Goal: Task Accomplishment & Management: Use online tool/utility

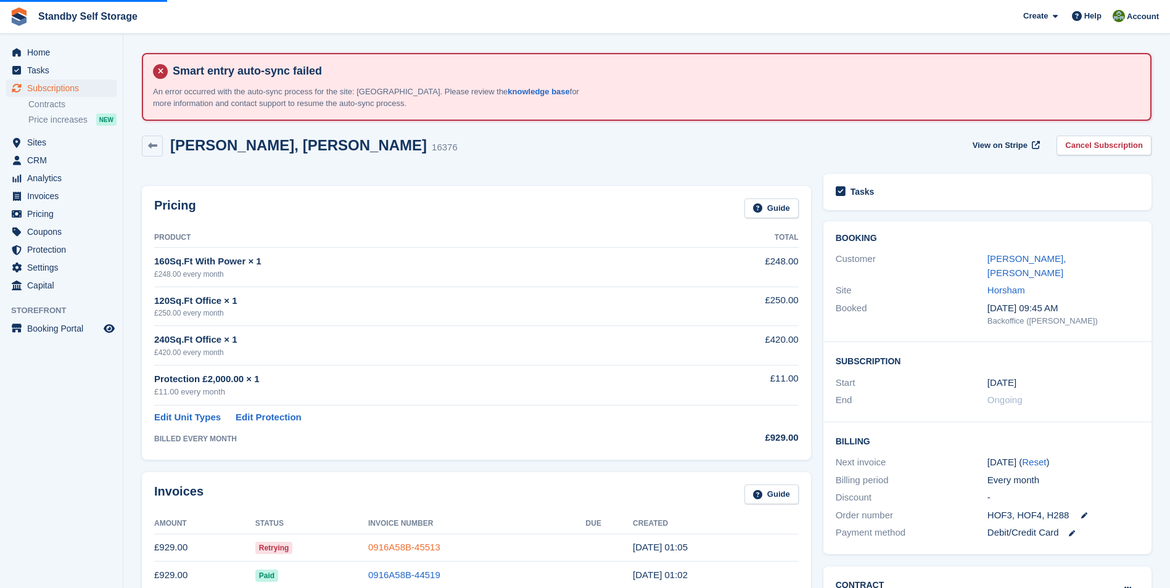
click at [405, 549] on link "0916A58B-45513" at bounding box center [404, 547] width 72 height 10
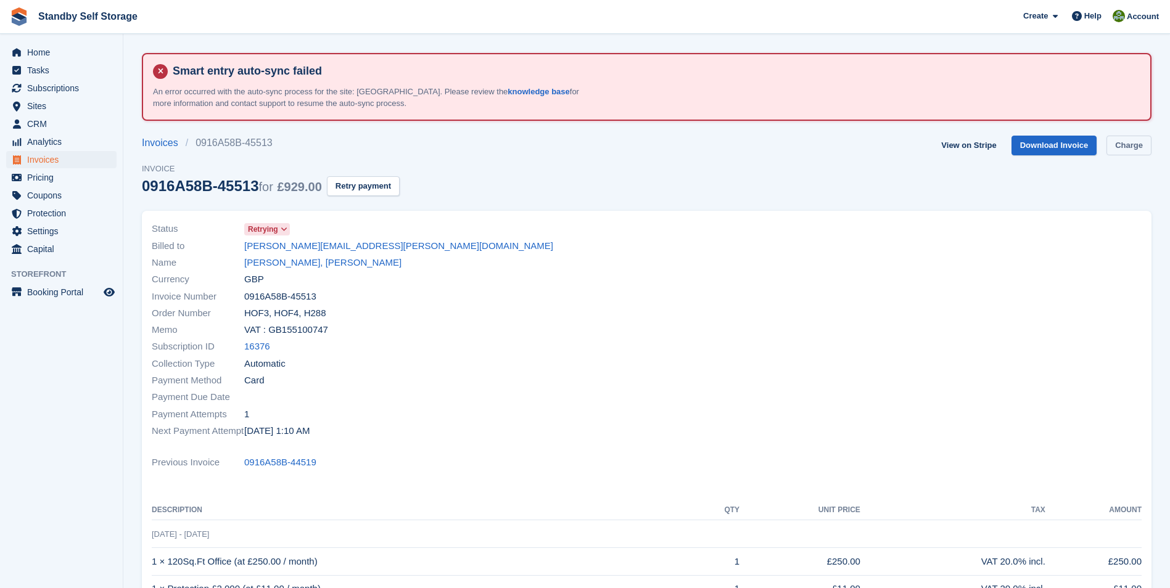
click at [1116, 144] on link "Charge" at bounding box center [1128, 146] width 45 height 20
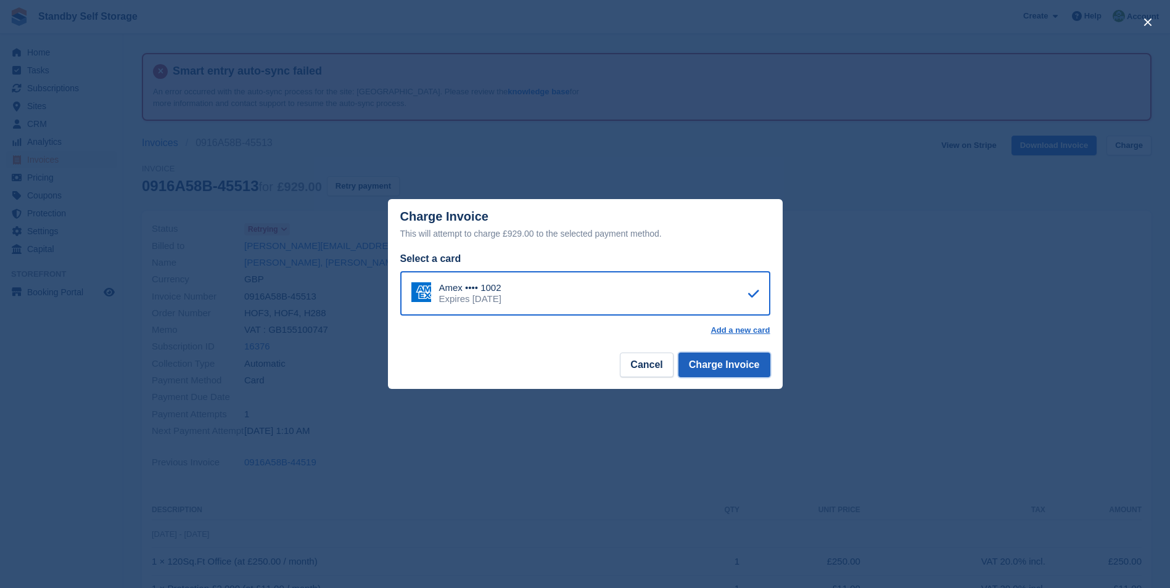
click at [738, 369] on button "Charge Invoice" at bounding box center [724, 365] width 92 height 25
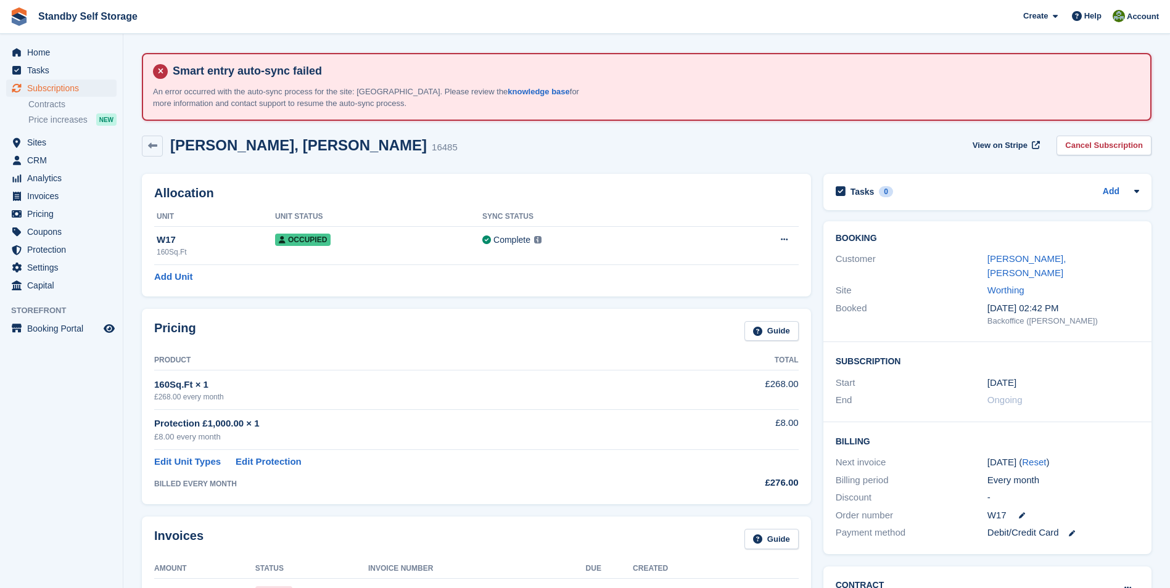
scroll to position [68, 0]
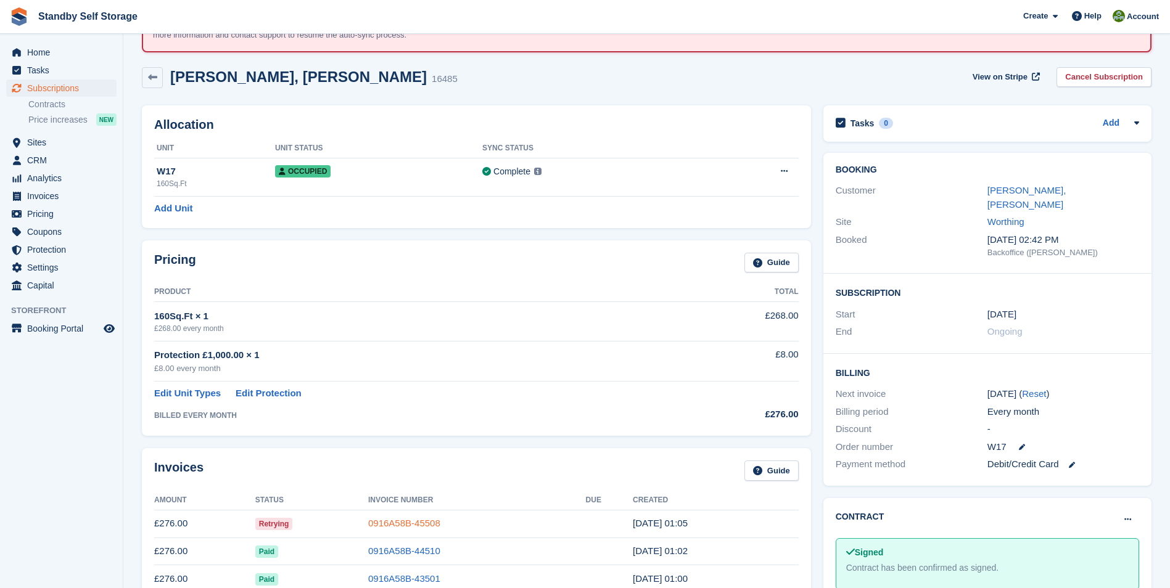
click at [411, 518] on link "0916A58B-45508" at bounding box center [404, 523] width 72 height 10
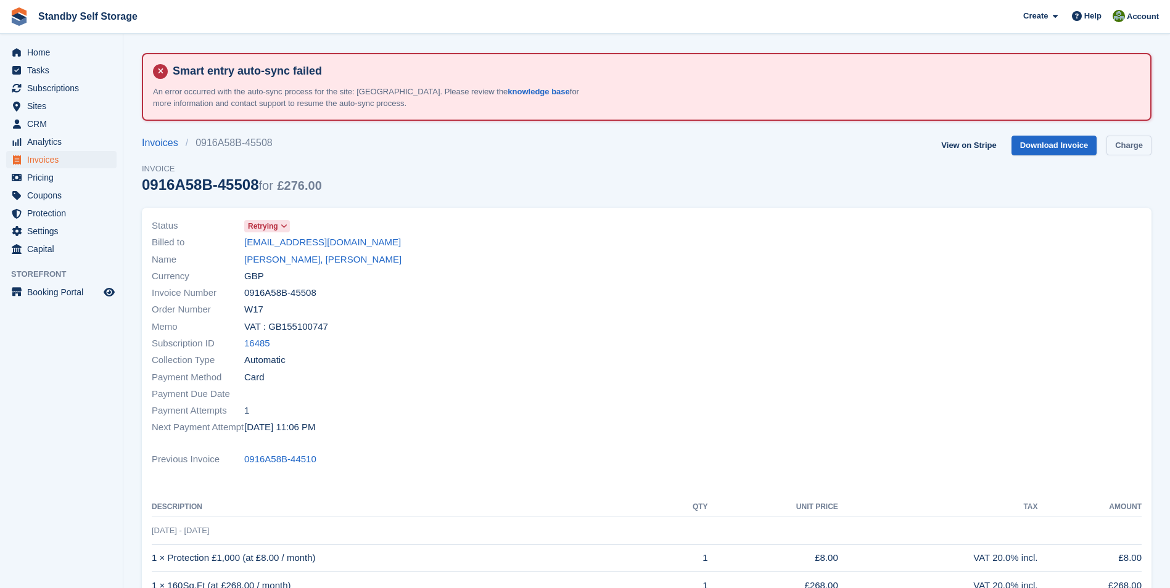
click at [1117, 144] on link "Charge" at bounding box center [1128, 146] width 45 height 20
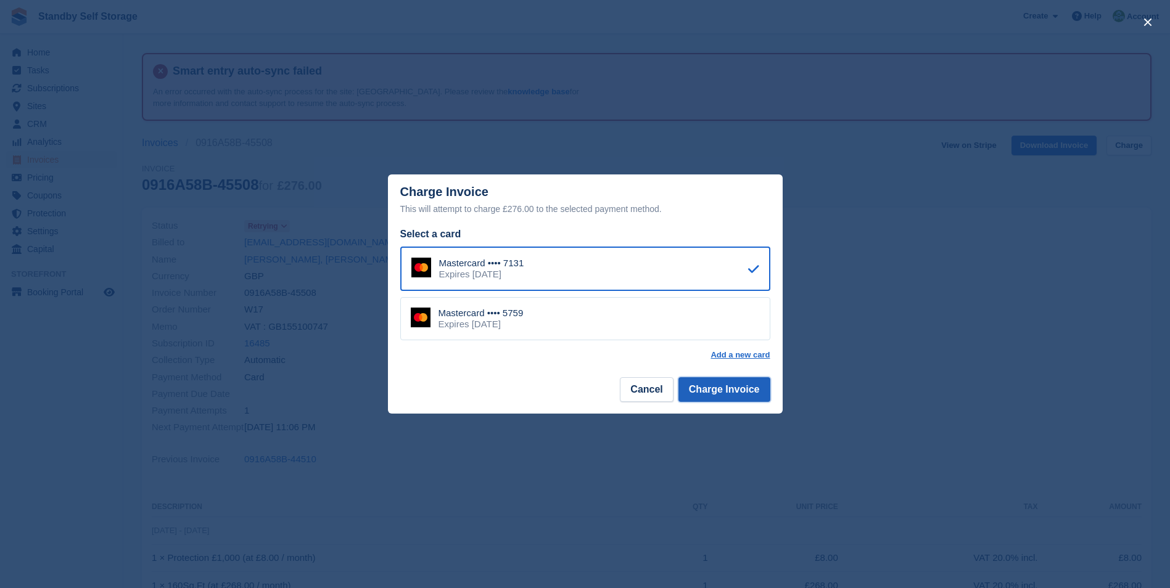
click at [728, 387] on button "Charge Invoice" at bounding box center [724, 389] width 92 height 25
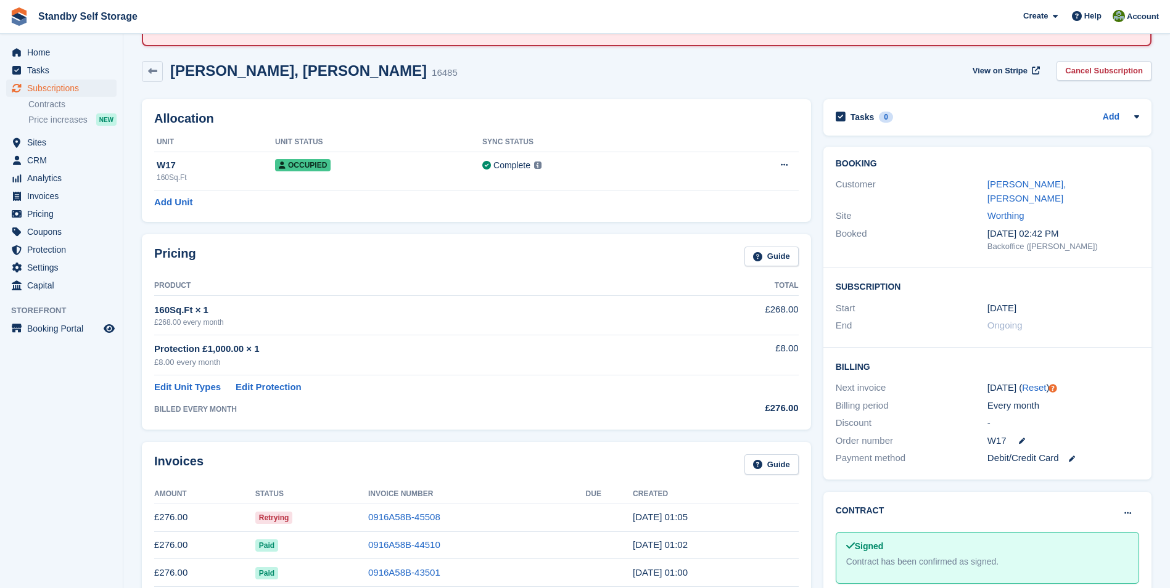
scroll to position [80, 0]
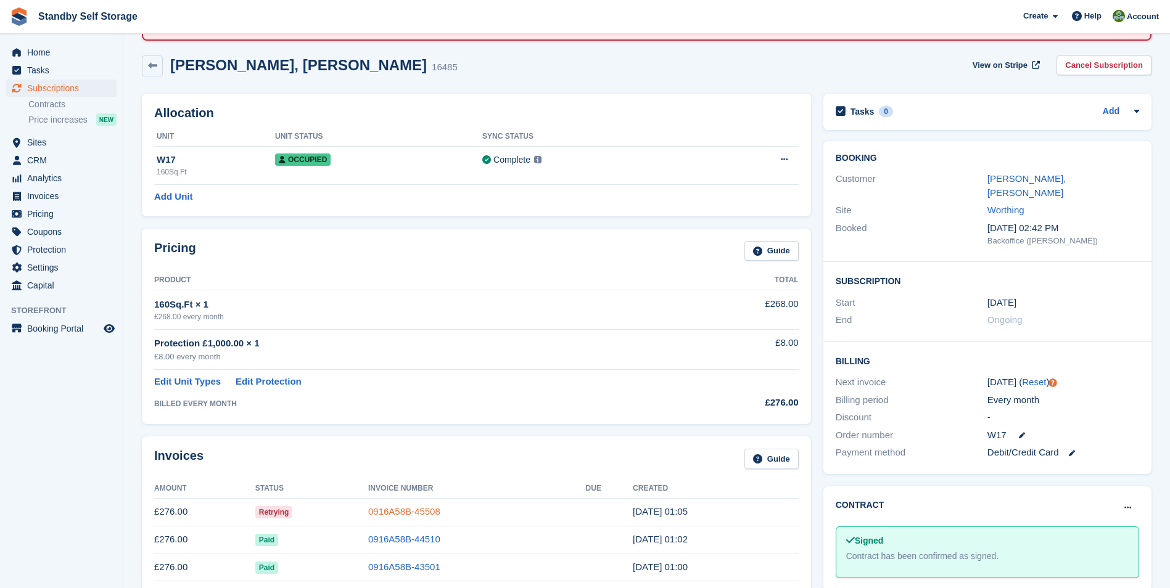
click at [408, 507] on link "0916A58B-45508" at bounding box center [404, 511] width 72 height 10
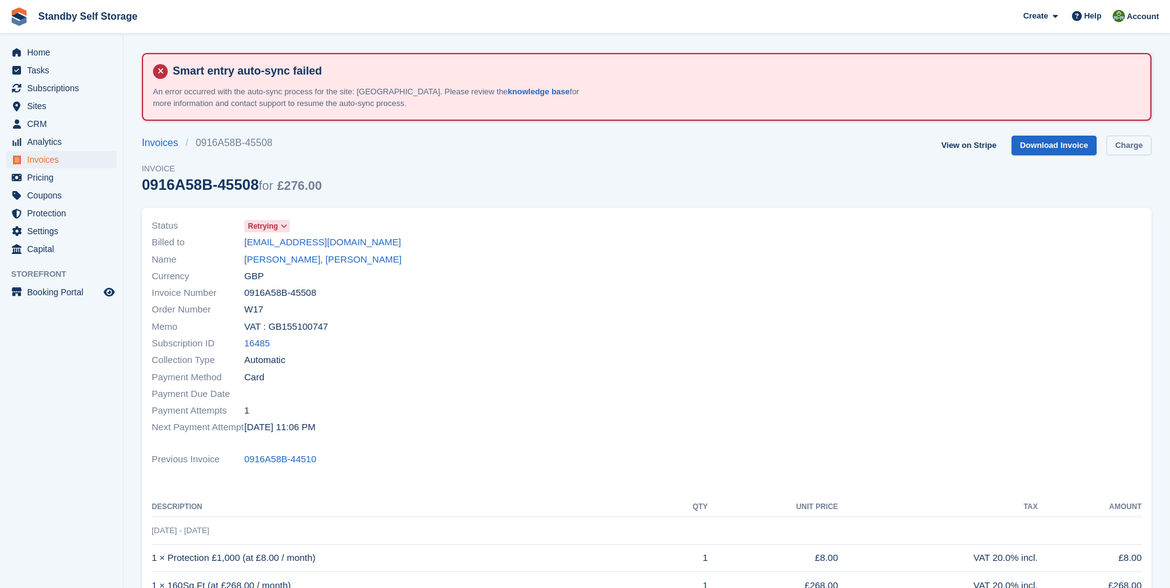
click at [1117, 146] on link "Charge" at bounding box center [1128, 146] width 45 height 20
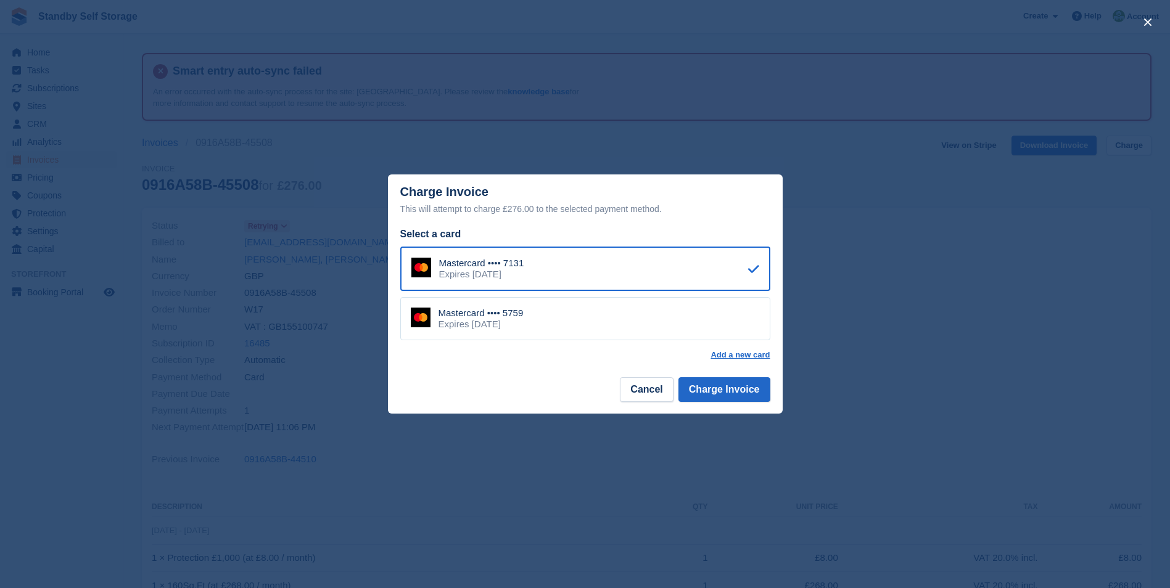
click at [549, 323] on div "Mastercard •••• 5759 Expires June 2030" at bounding box center [585, 318] width 370 height 43
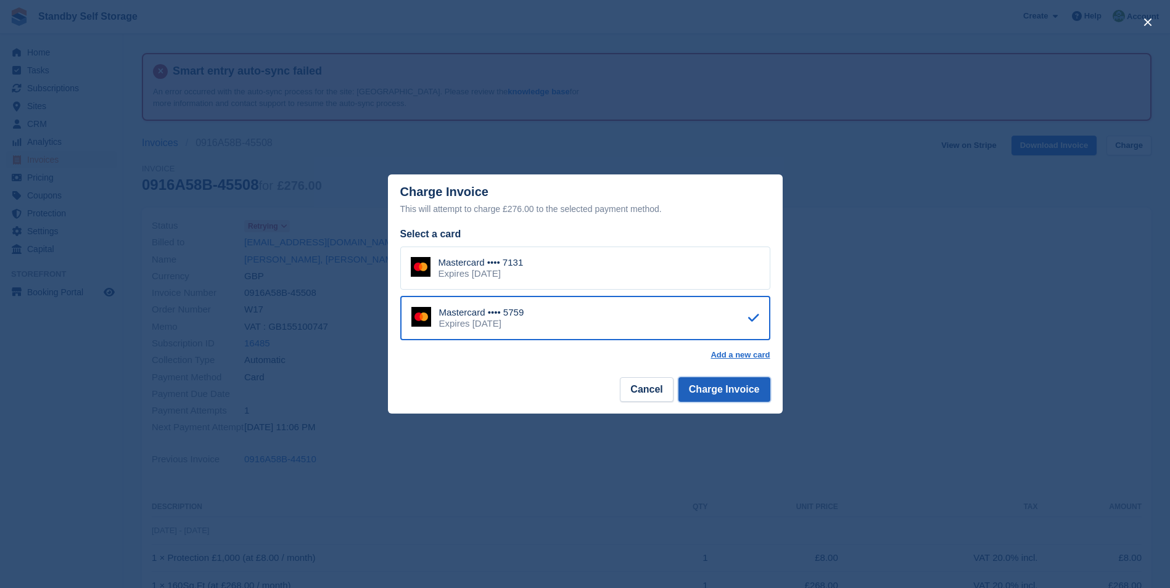
click at [709, 387] on button "Charge Invoice" at bounding box center [724, 389] width 92 height 25
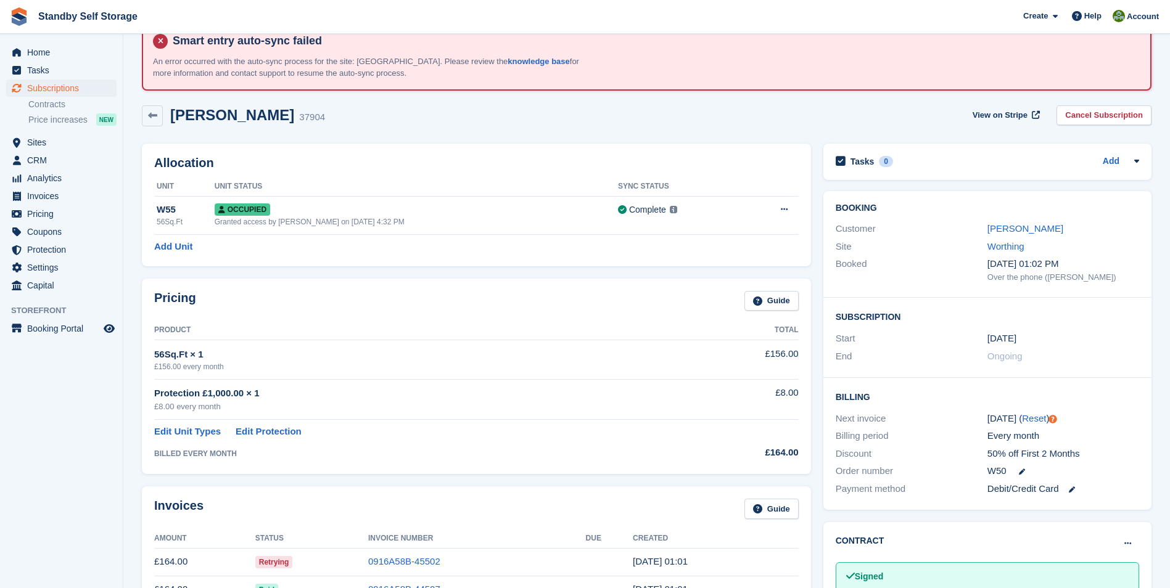
scroll to position [38, 0]
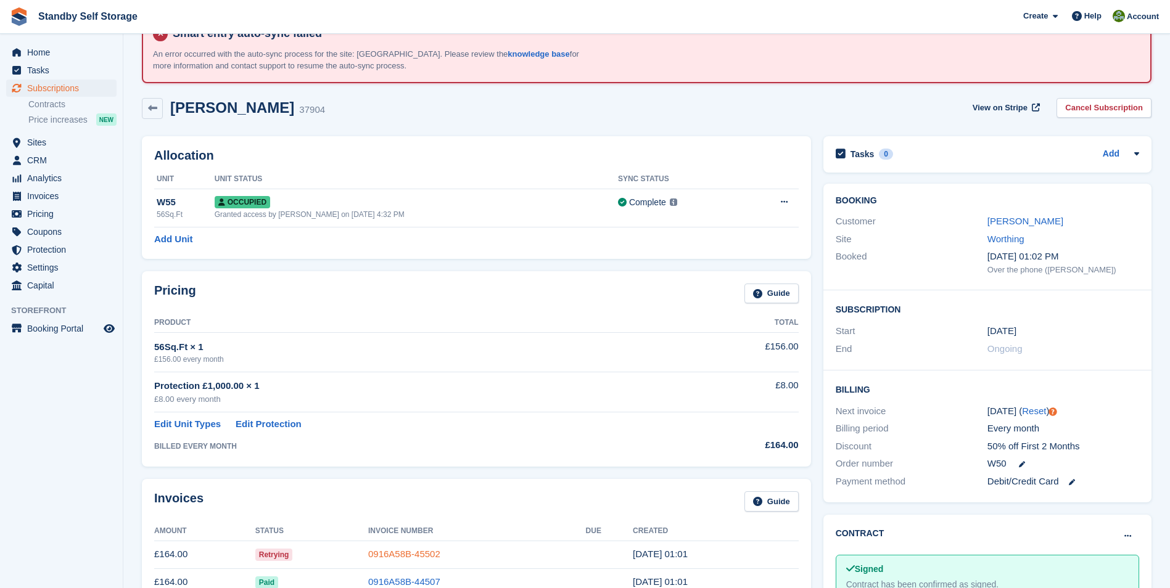
click at [387, 559] on link "0916A58B-45502" at bounding box center [404, 554] width 72 height 10
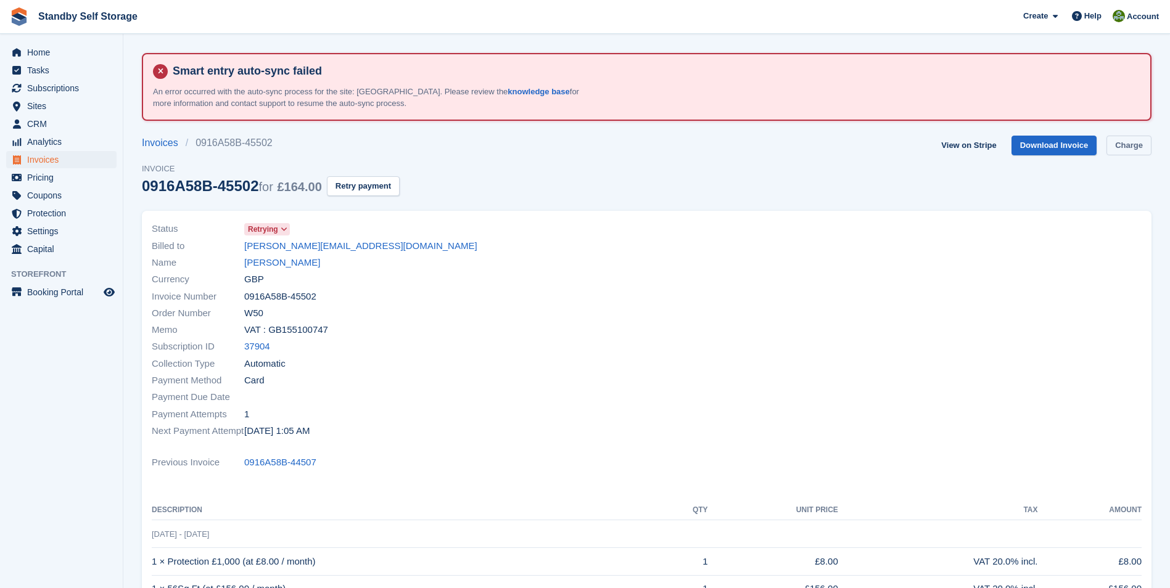
click at [1124, 146] on link "Charge" at bounding box center [1128, 146] width 45 height 20
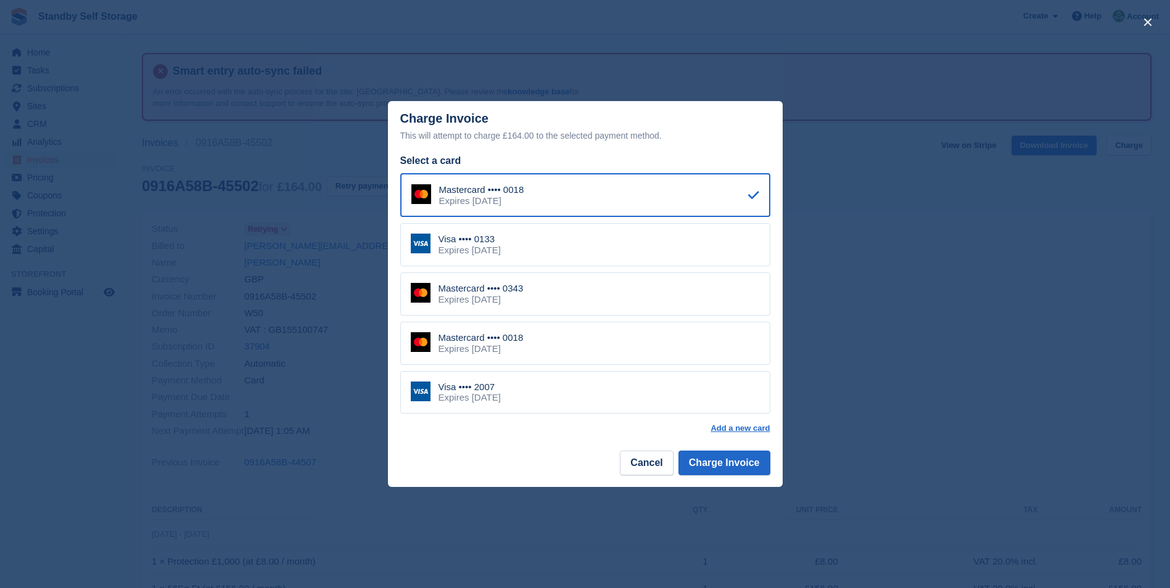
click at [538, 296] on div "Mastercard •••• 0343 Expires October 2028" at bounding box center [585, 294] width 370 height 43
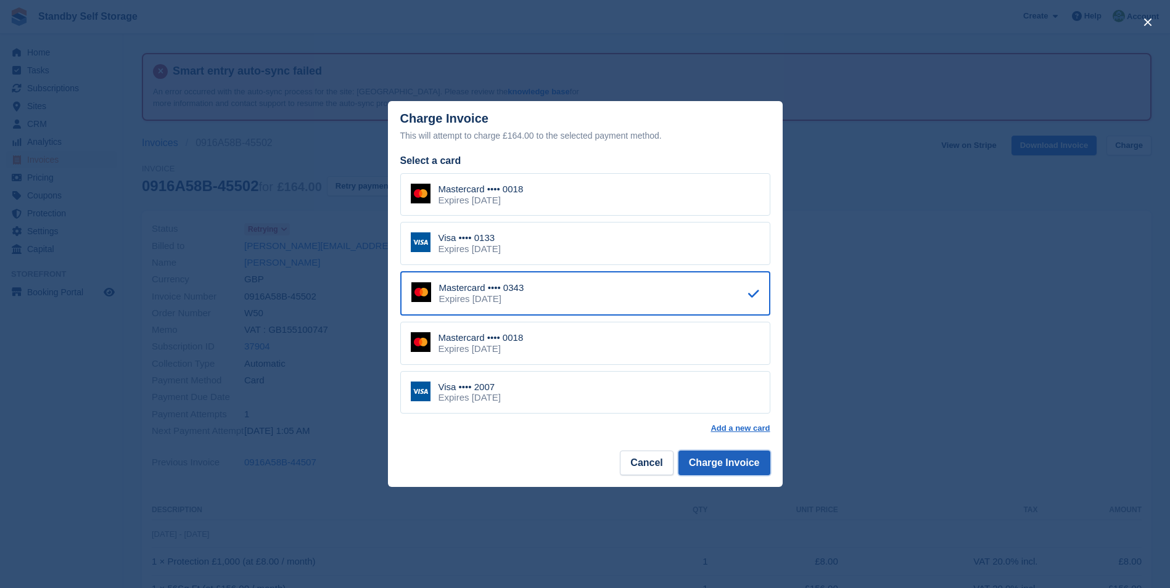
click at [719, 461] on button "Charge Invoice" at bounding box center [724, 463] width 92 height 25
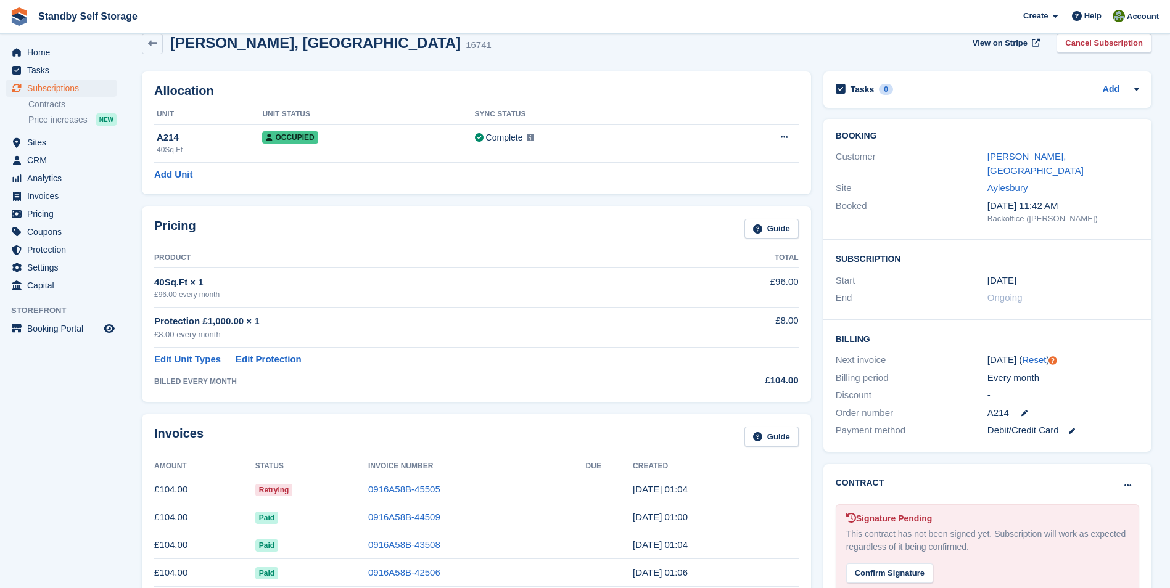
scroll to position [104, 0]
click at [414, 485] on link "0916A58B-45505" at bounding box center [404, 487] width 72 height 10
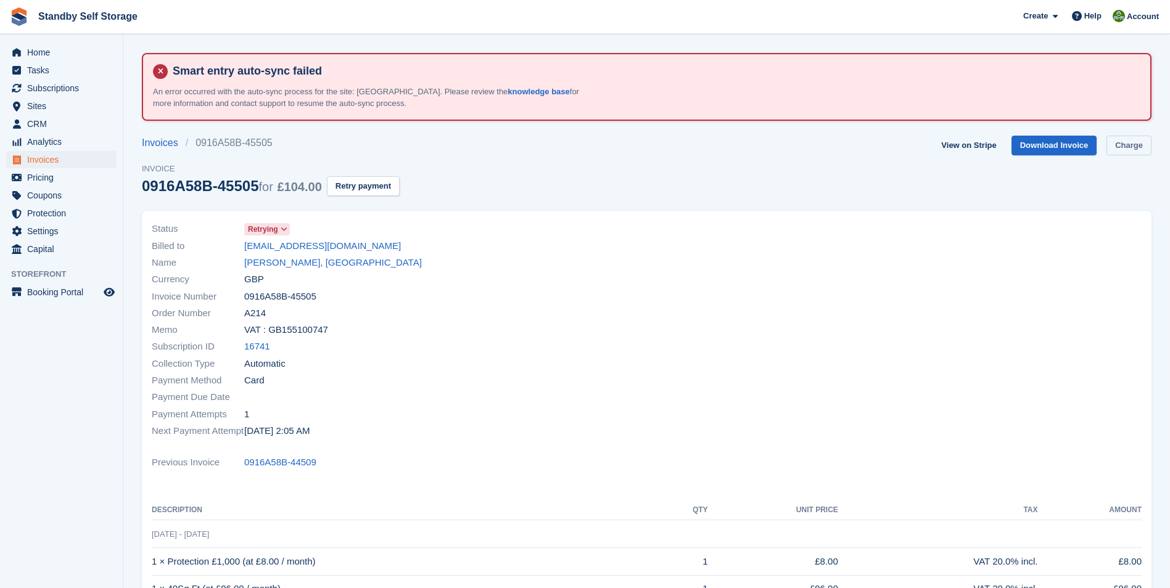
click at [1129, 150] on link "Charge" at bounding box center [1128, 146] width 45 height 20
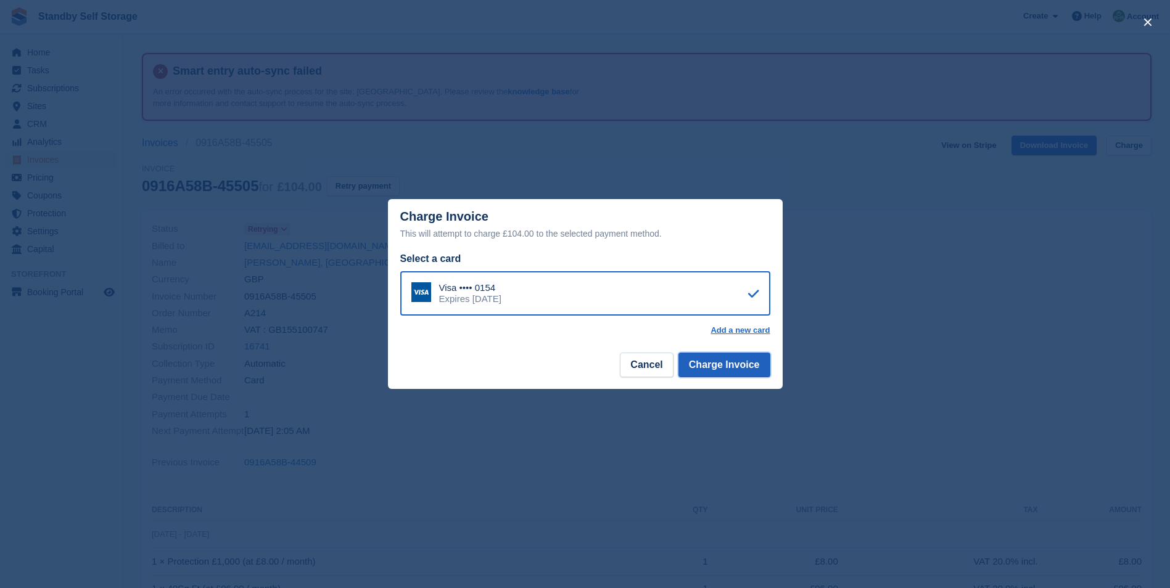
click at [725, 363] on button "Charge Invoice" at bounding box center [724, 365] width 92 height 25
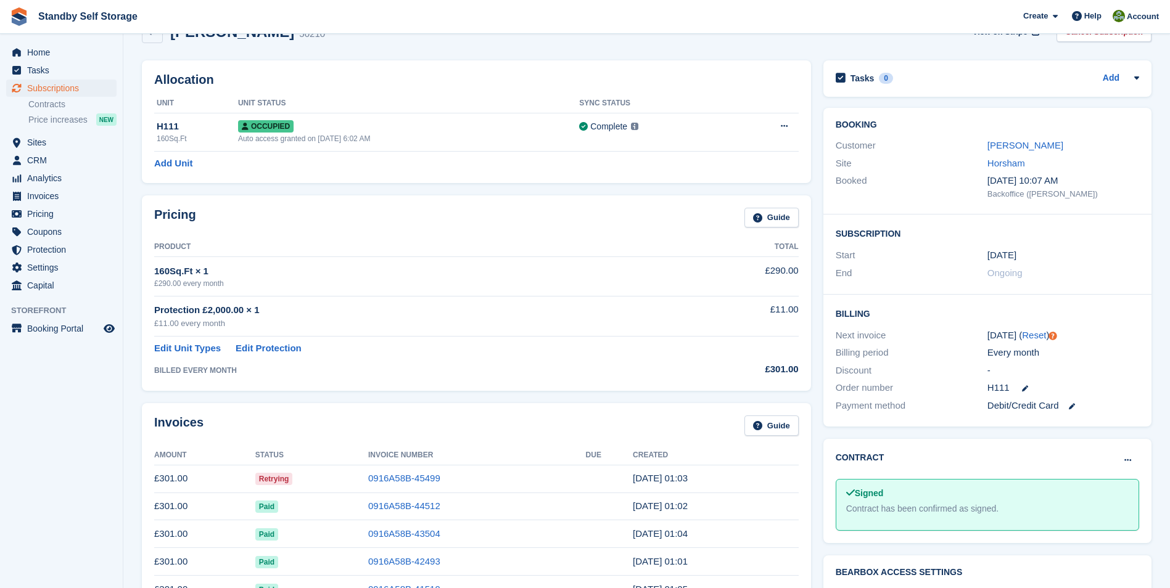
scroll to position [117, 0]
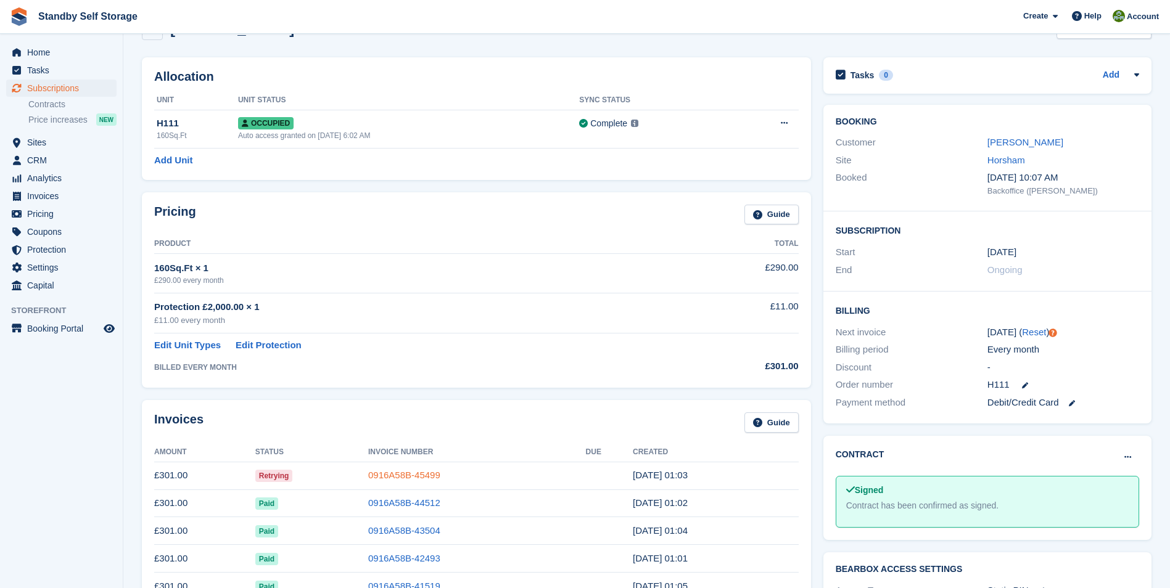
click at [392, 475] on link "0916A58B-45499" at bounding box center [404, 475] width 72 height 10
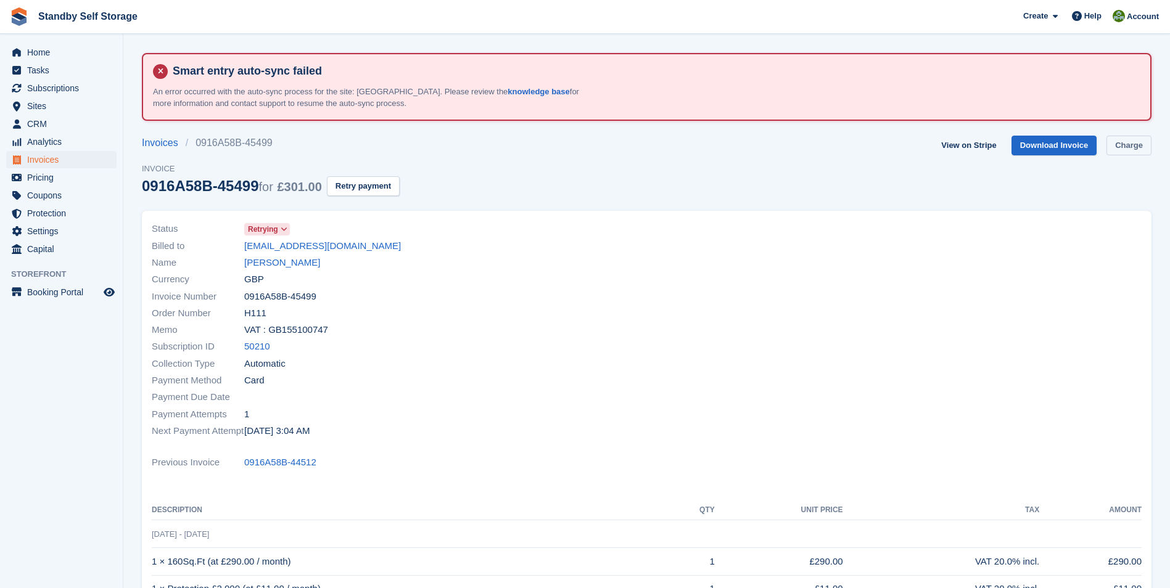
click at [1131, 146] on link "Charge" at bounding box center [1128, 146] width 45 height 20
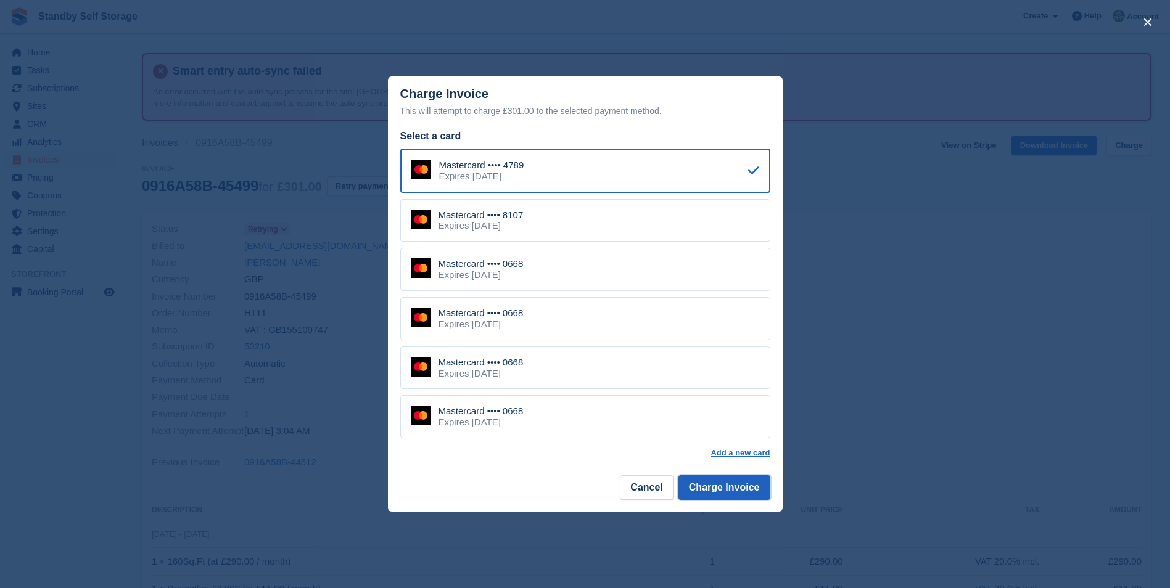
click at [726, 481] on button "Charge Invoice" at bounding box center [724, 487] width 92 height 25
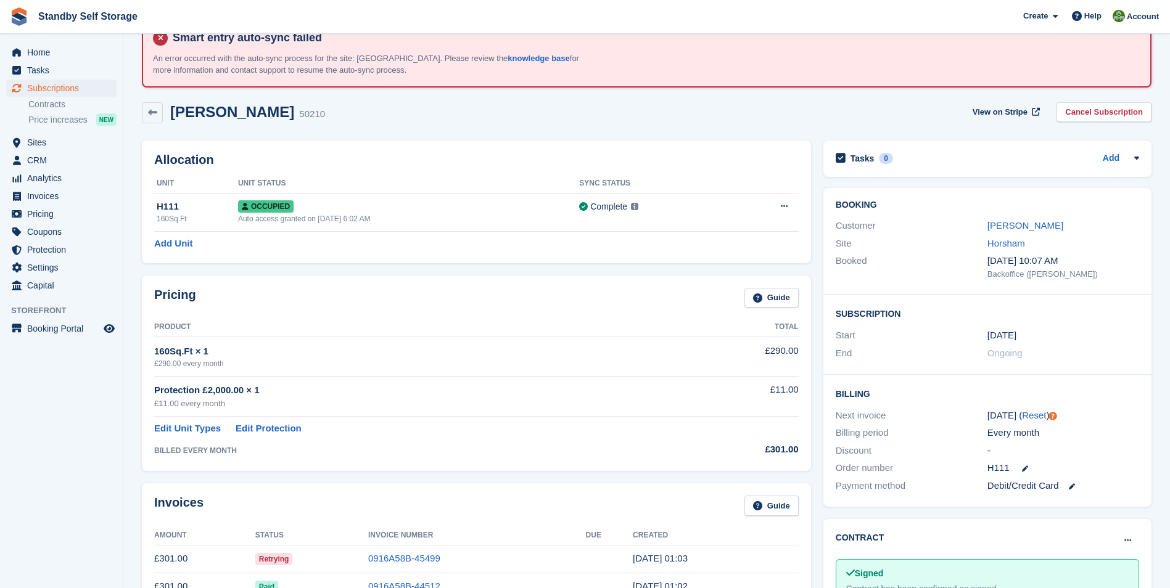
scroll to position [56, 0]
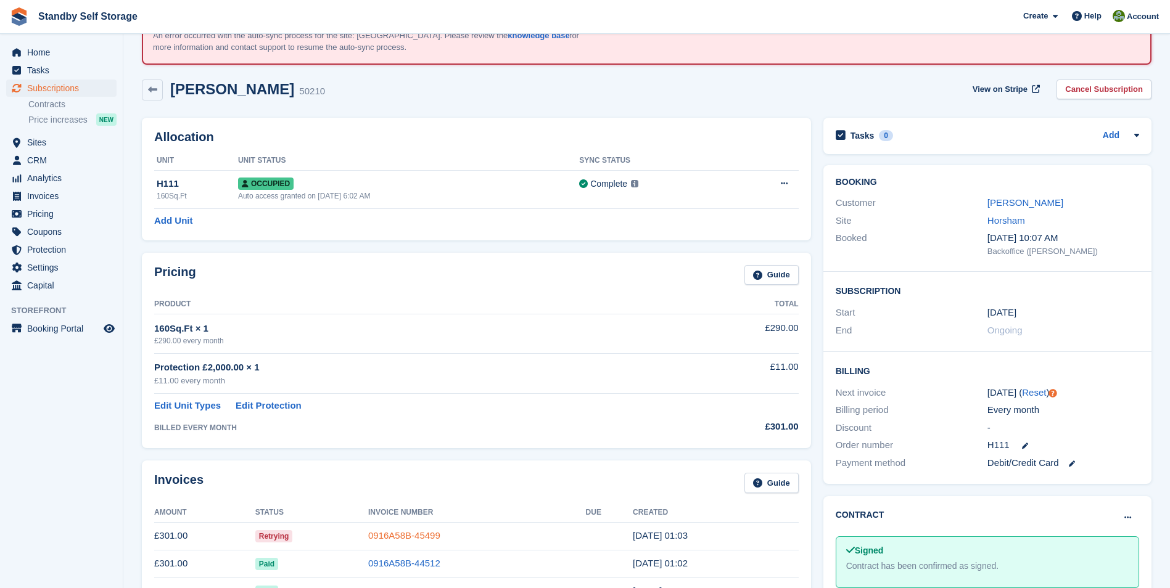
click at [397, 538] on link "0916A58B-45499" at bounding box center [404, 535] width 72 height 10
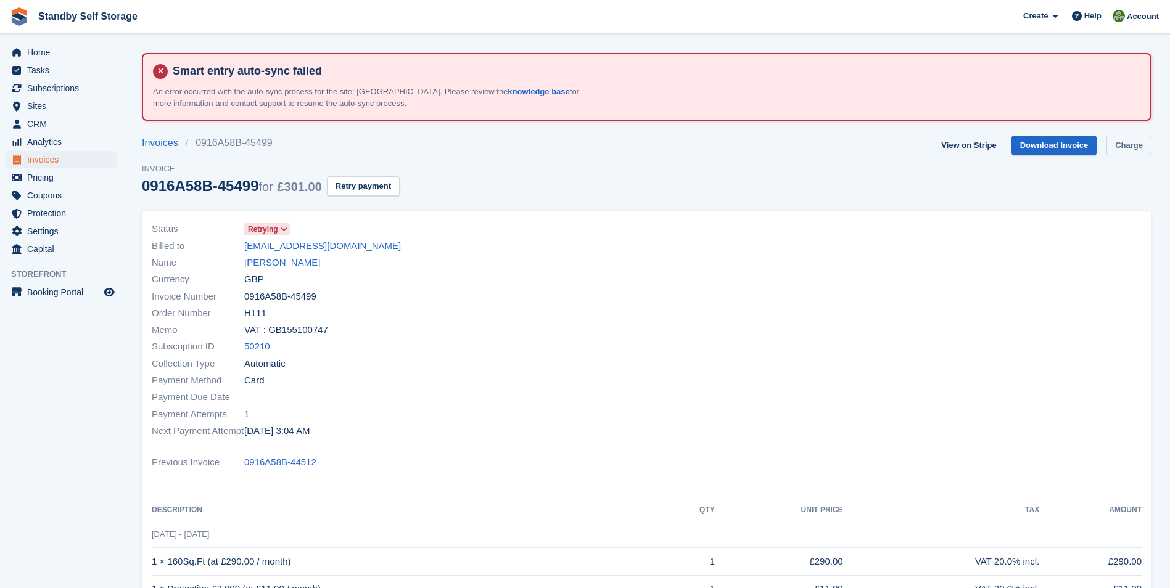
click at [1124, 147] on link "Charge" at bounding box center [1128, 146] width 45 height 20
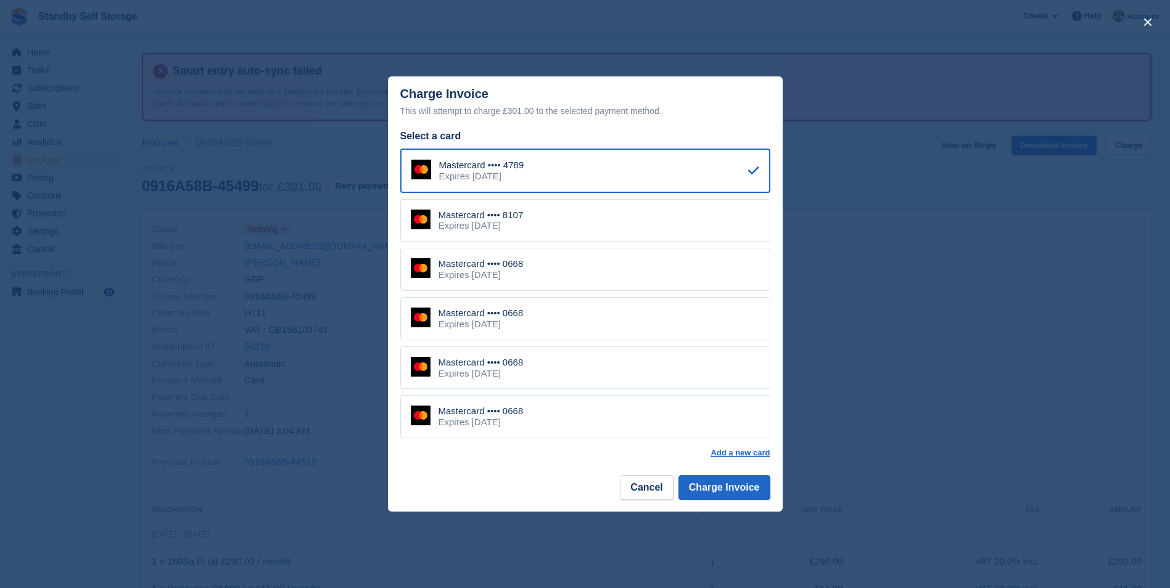
click at [497, 223] on div "Expires [DATE]" at bounding box center [480, 225] width 85 height 11
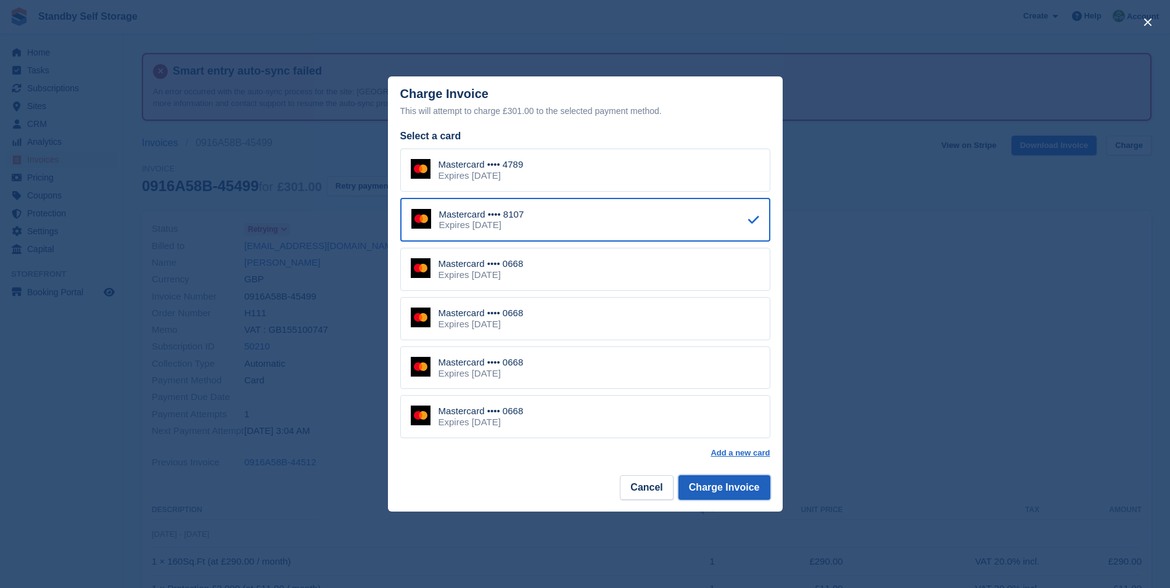
click at [711, 490] on button "Charge Invoice" at bounding box center [724, 487] width 92 height 25
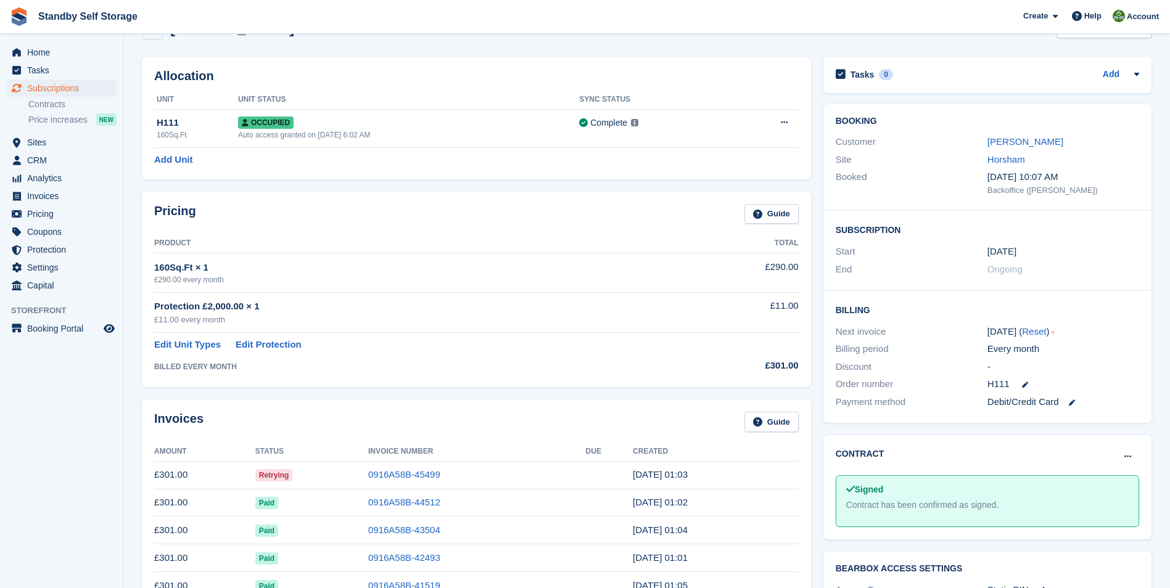
scroll to position [118, 0]
click at [401, 477] on link "0916A58B-45499" at bounding box center [404, 473] width 72 height 10
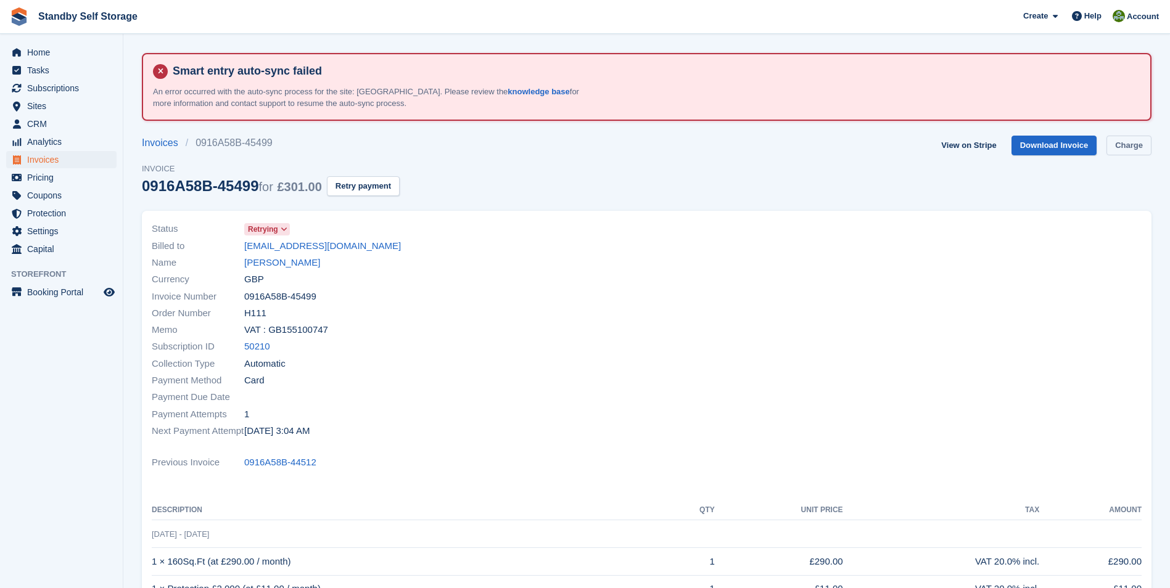
click at [1131, 145] on link "Charge" at bounding box center [1128, 146] width 45 height 20
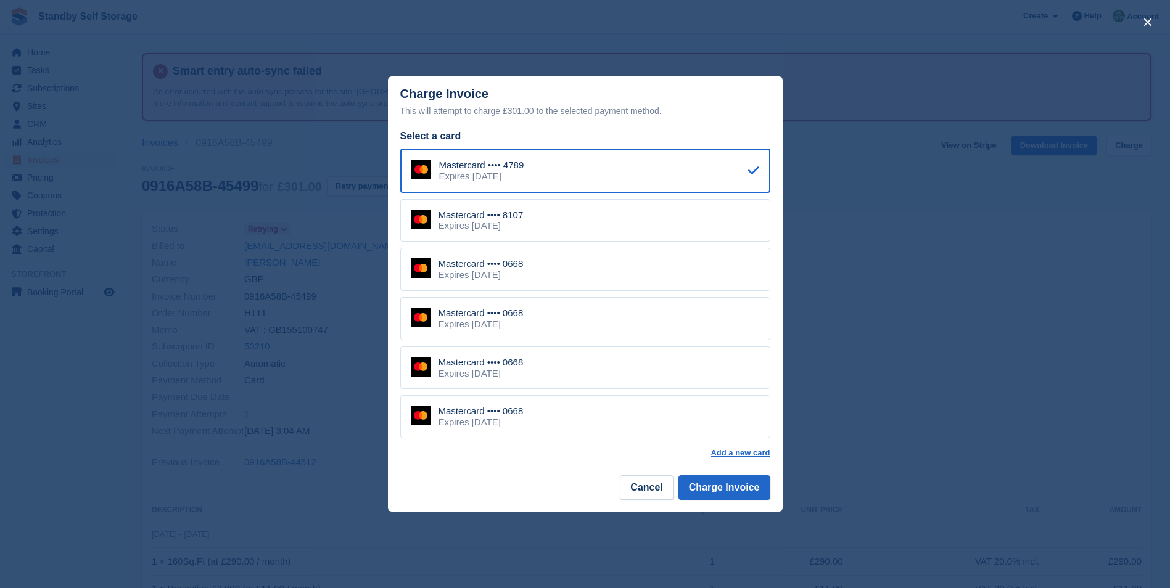
click at [514, 363] on div "Mastercard •••• 0668" at bounding box center [480, 362] width 85 height 11
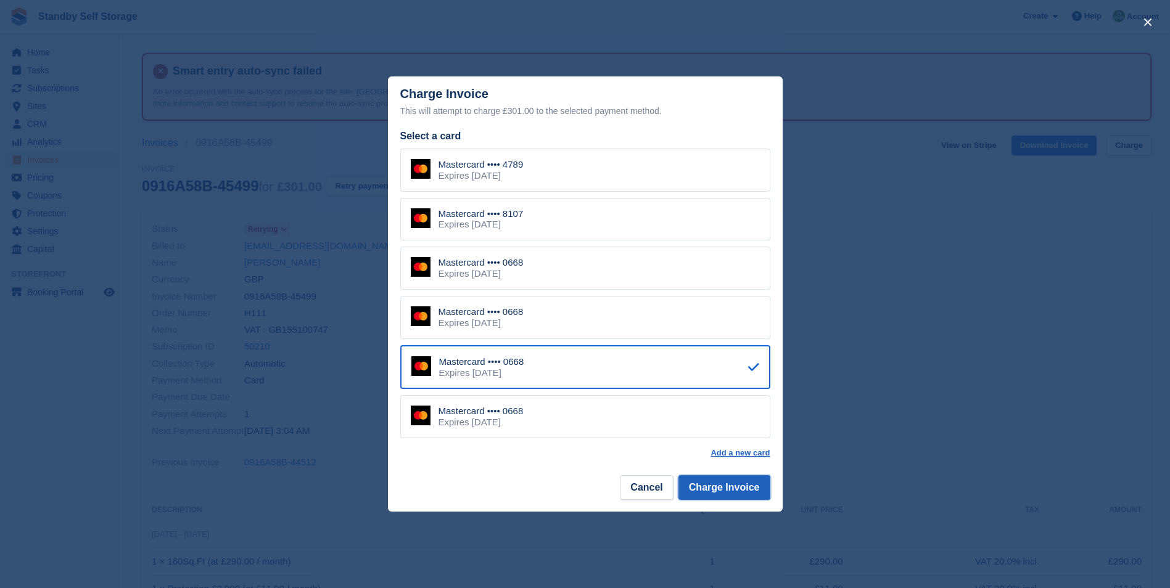
click at [702, 488] on button "Charge Invoice" at bounding box center [724, 487] width 92 height 25
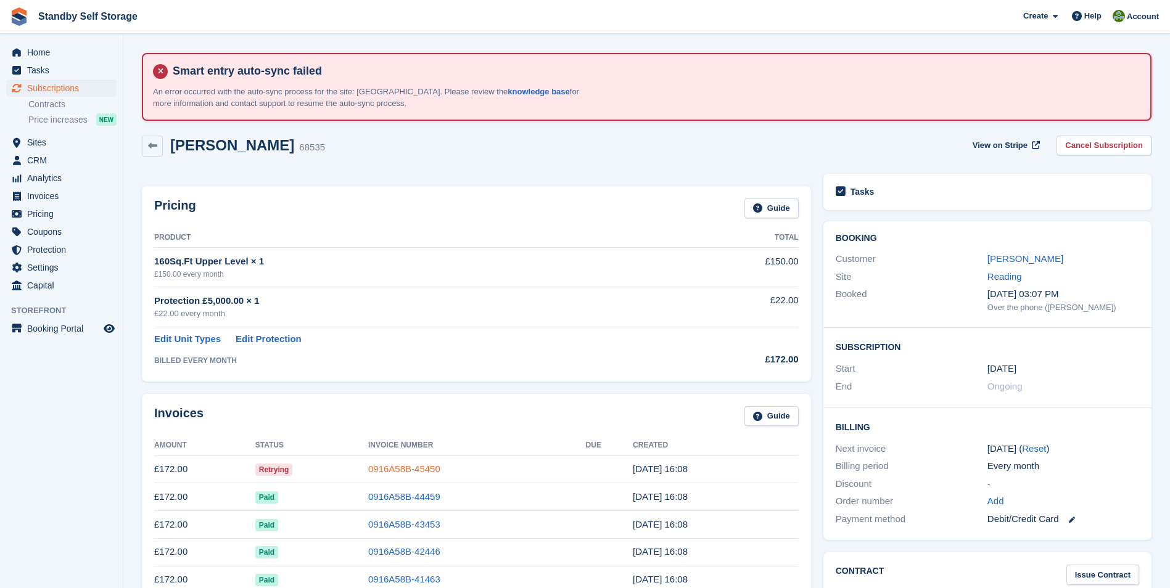
click at [403, 474] on link "0916A58B-45450" at bounding box center [404, 469] width 72 height 10
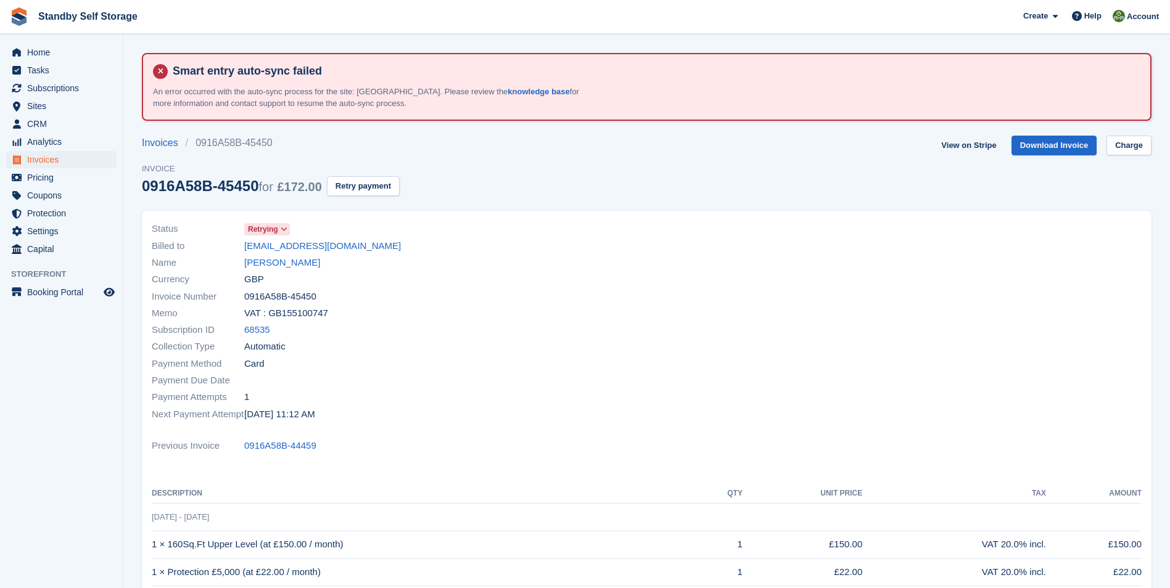
click at [405, 468] on div "Status Retrying Billed to heathersims1@hotmail.co.uk Name Heather Simis Currenc…" at bounding box center [647, 440] width 1010 height 458
click at [1119, 142] on link "Charge" at bounding box center [1128, 146] width 45 height 20
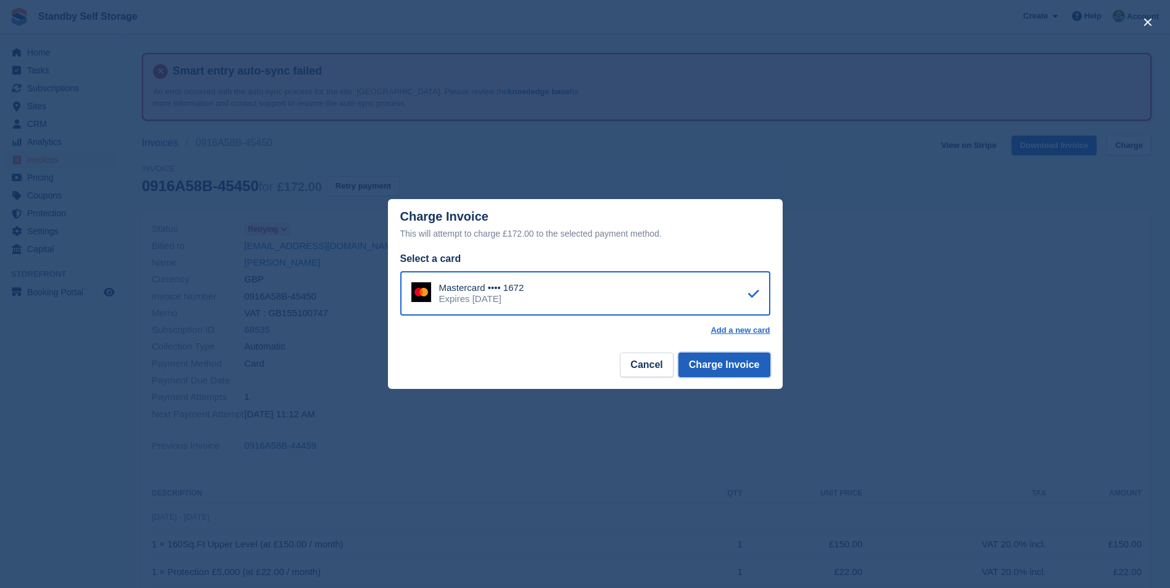
click at [707, 369] on button "Charge Invoice" at bounding box center [724, 365] width 92 height 25
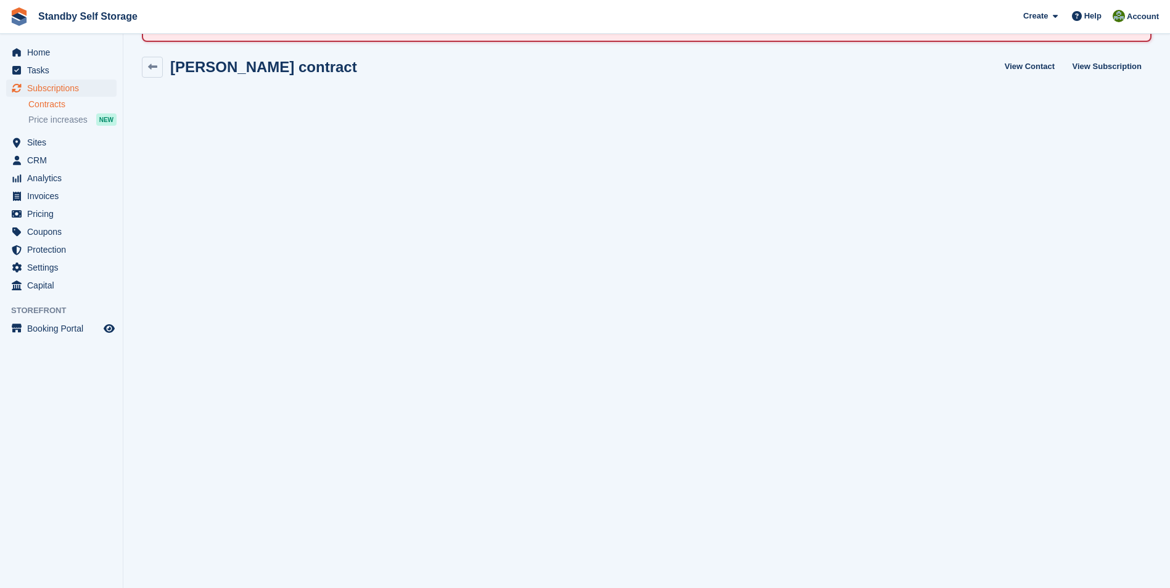
scroll to position [84, 0]
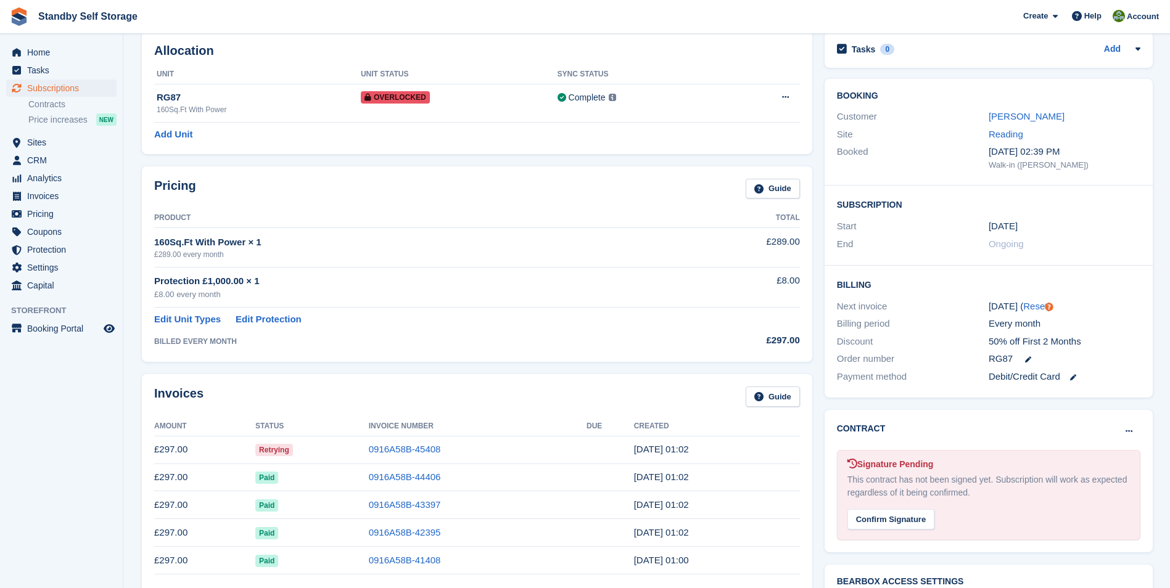
scroll to position [180, 0]
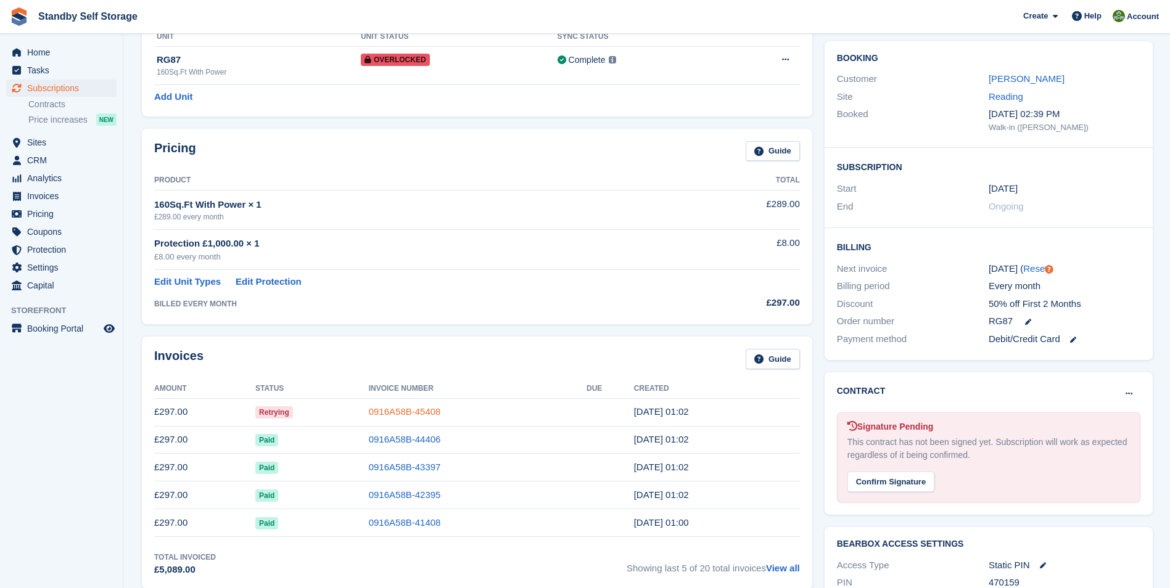
click at [385, 407] on link "0916A58B-45408" at bounding box center [405, 411] width 72 height 10
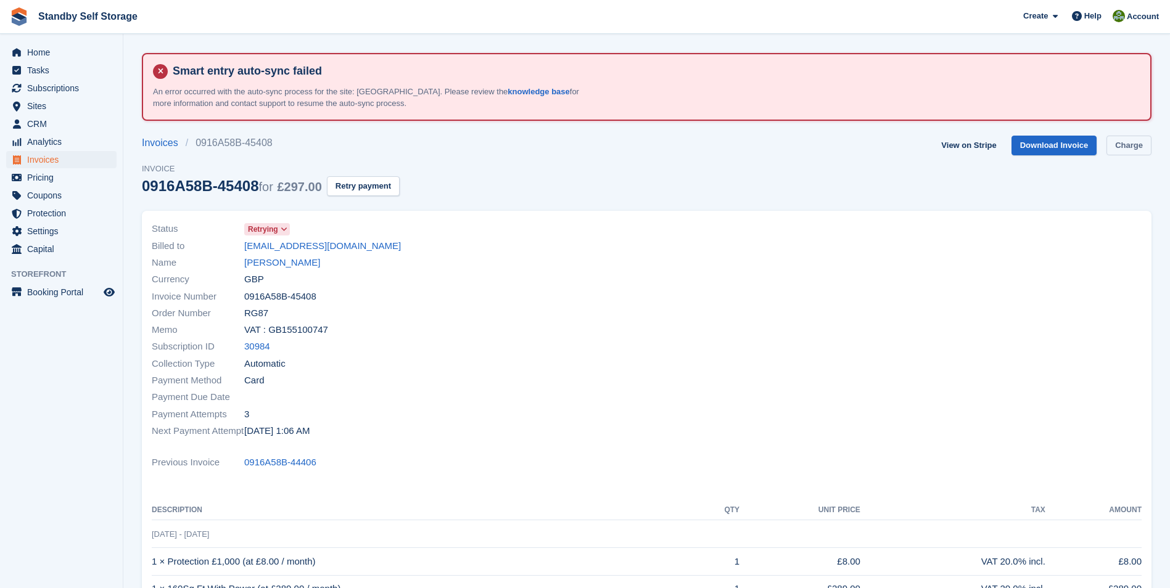
click at [1127, 142] on link "Charge" at bounding box center [1128, 146] width 45 height 20
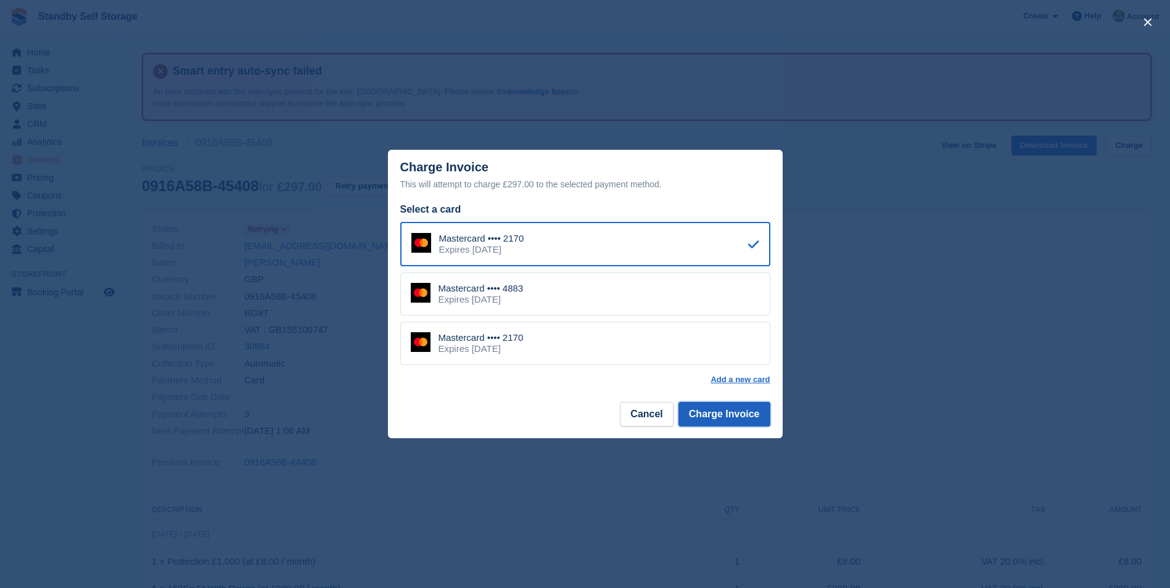
click at [734, 415] on button "Charge Invoice" at bounding box center [724, 414] width 92 height 25
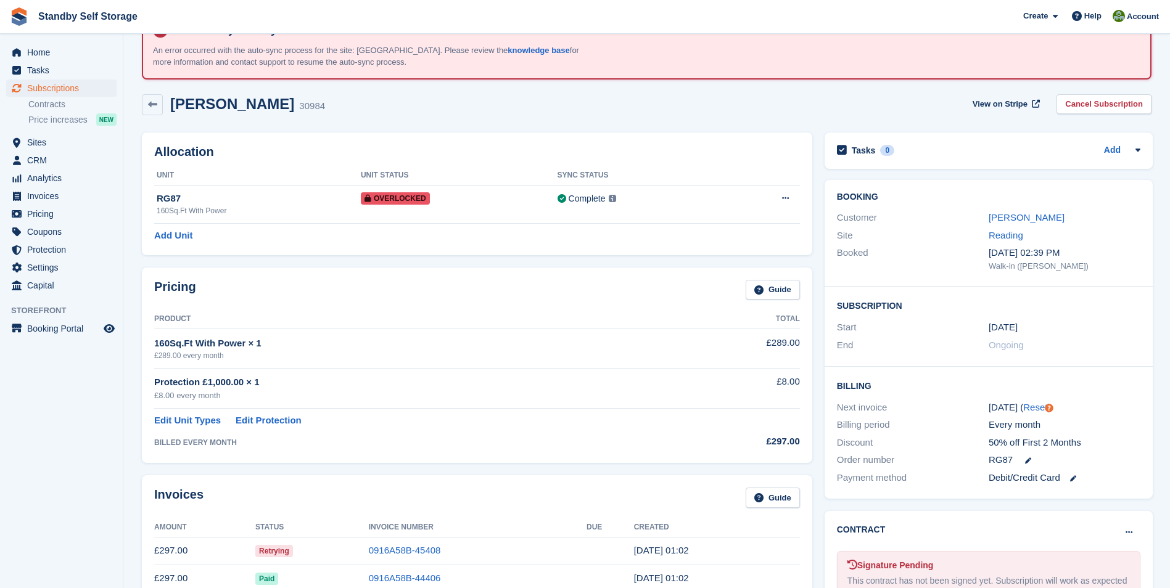
scroll to position [126, 0]
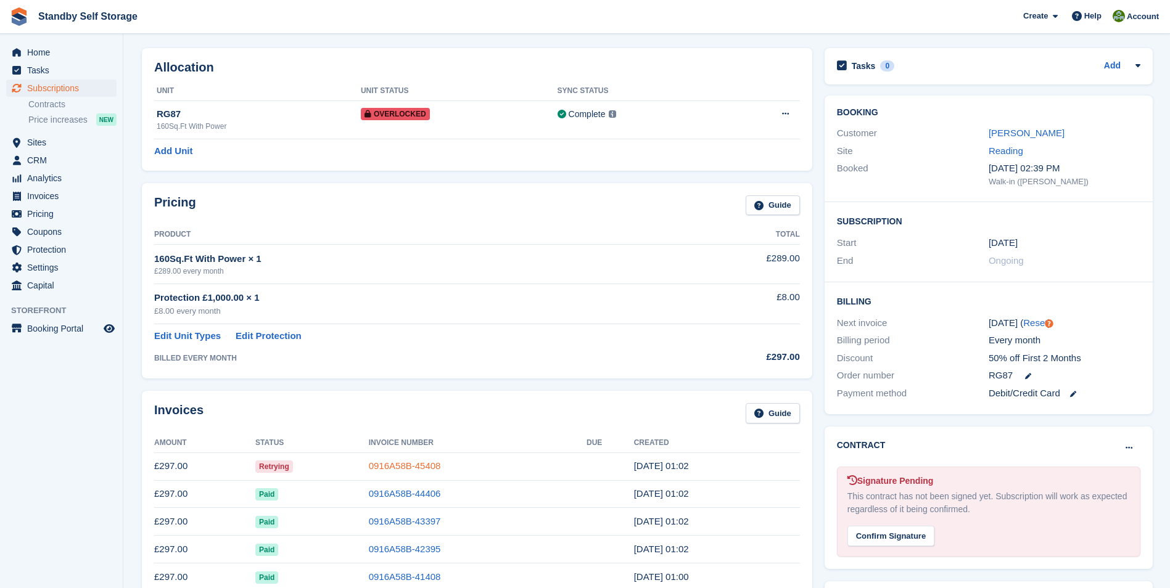
click at [423, 461] on link "0916A58B-45408" at bounding box center [405, 466] width 72 height 10
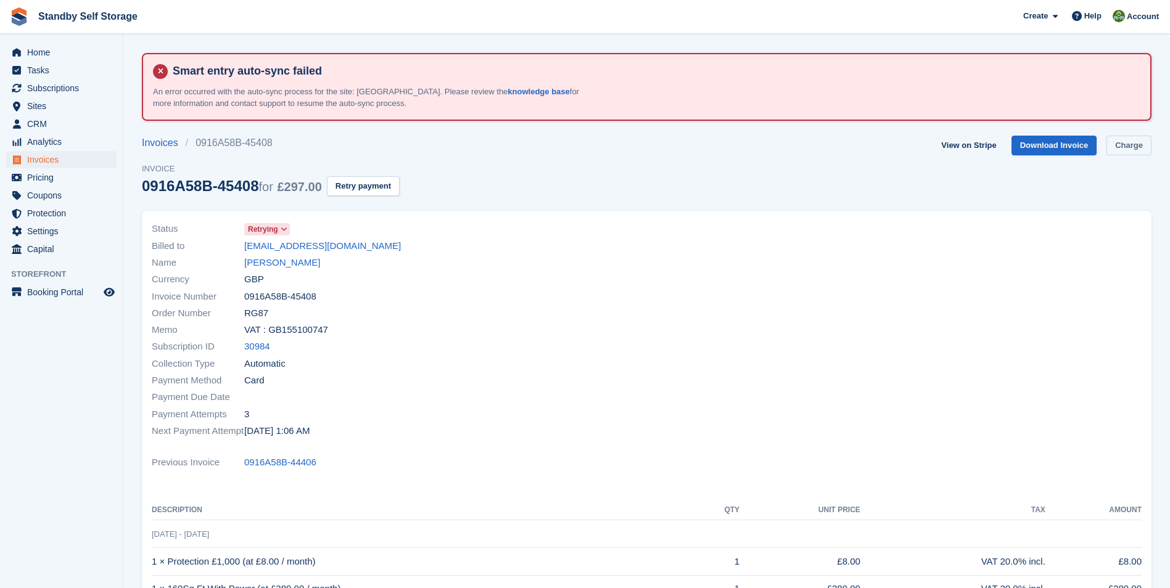
click at [1129, 147] on link "Charge" at bounding box center [1128, 146] width 45 height 20
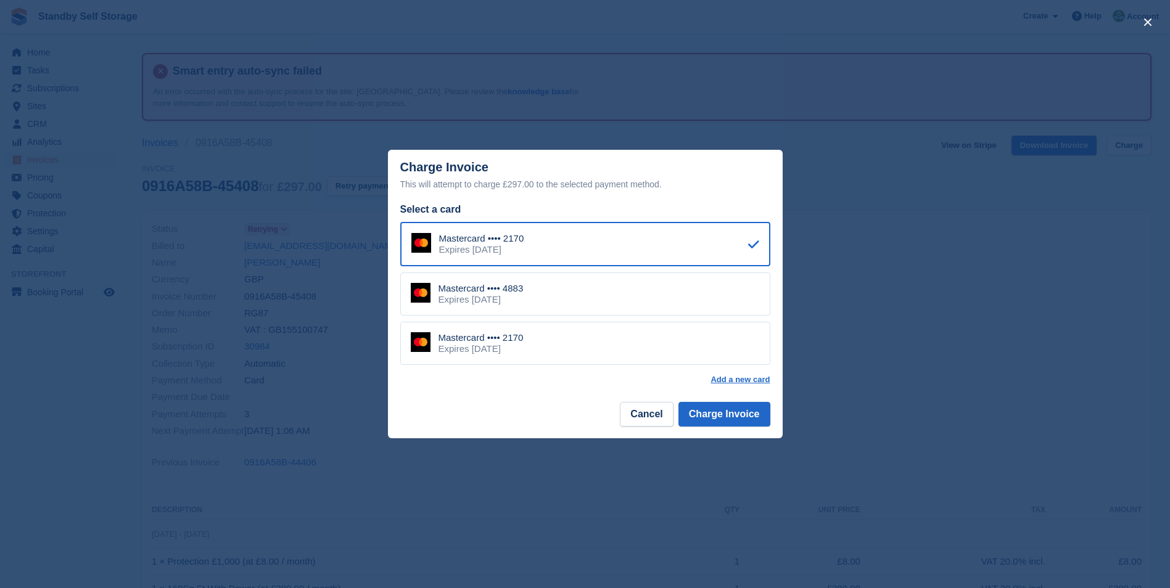
click at [590, 295] on div "Mastercard •••• 4883 Expires [DATE]" at bounding box center [585, 294] width 370 height 43
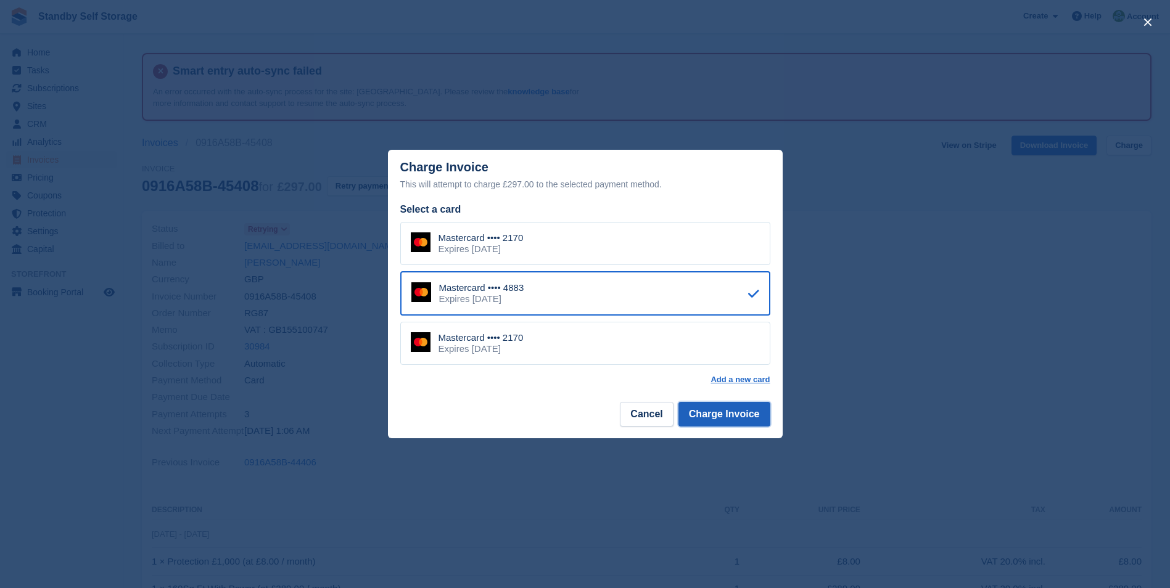
click at [734, 412] on button "Charge Invoice" at bounding box center [724, 414] width 92 height 25
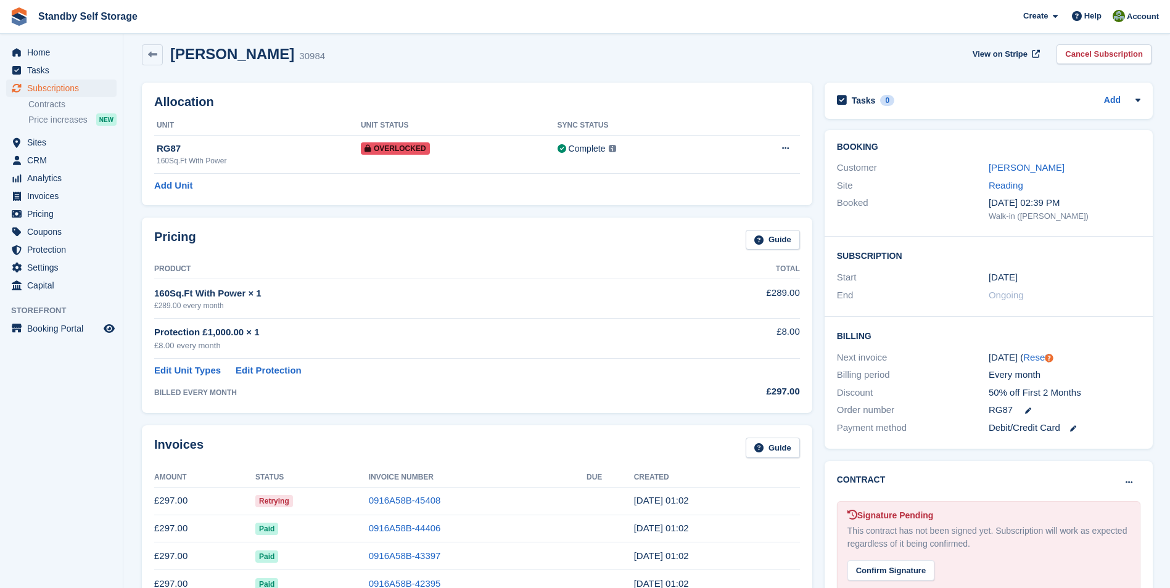
scroll to position [97, 0]
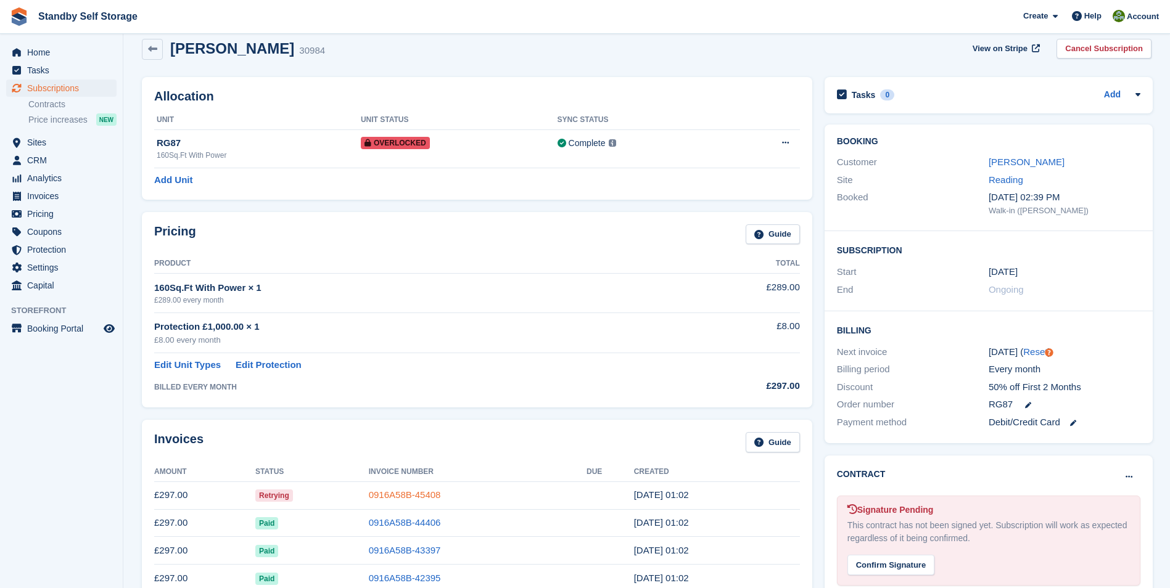
click at [408, 490] on link "0916A58B-45408" at bounding box center [405, 495] width 72 height 10
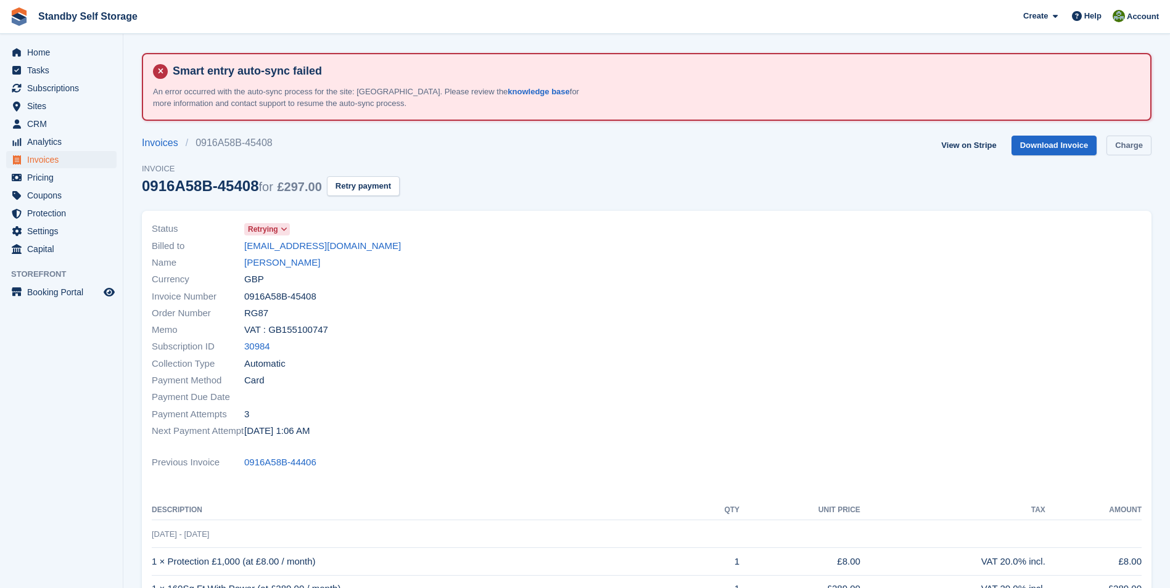
click at [1125, 143] on link "Charge" at bounding box center [1128, 146] width 45 height 20
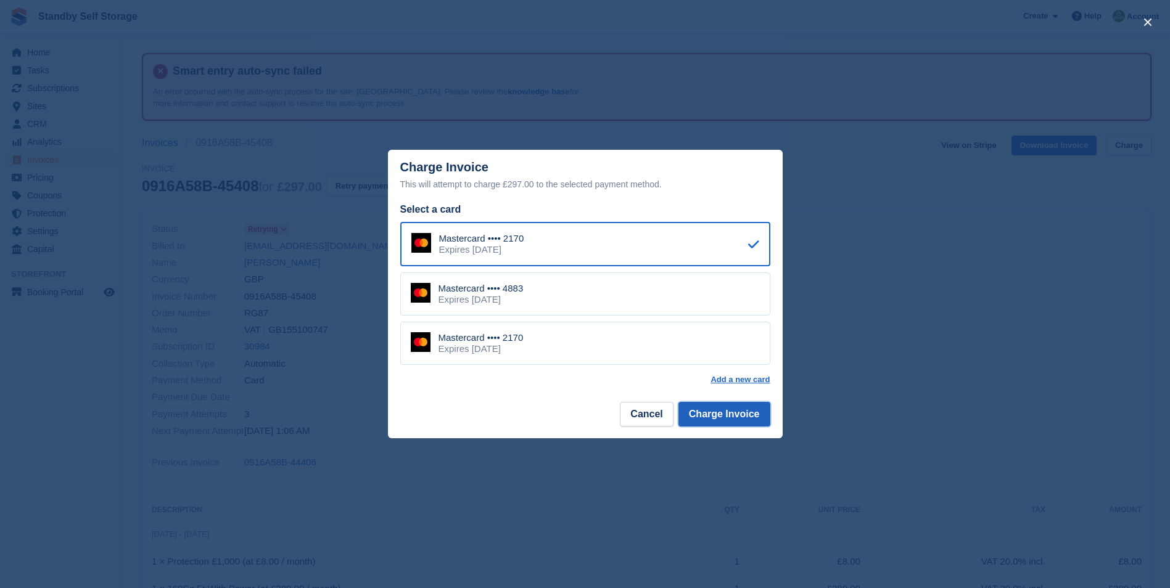
click at [739, 409] on button "Charge Invoice" at bounding box center [724, 414] width 92 height 25
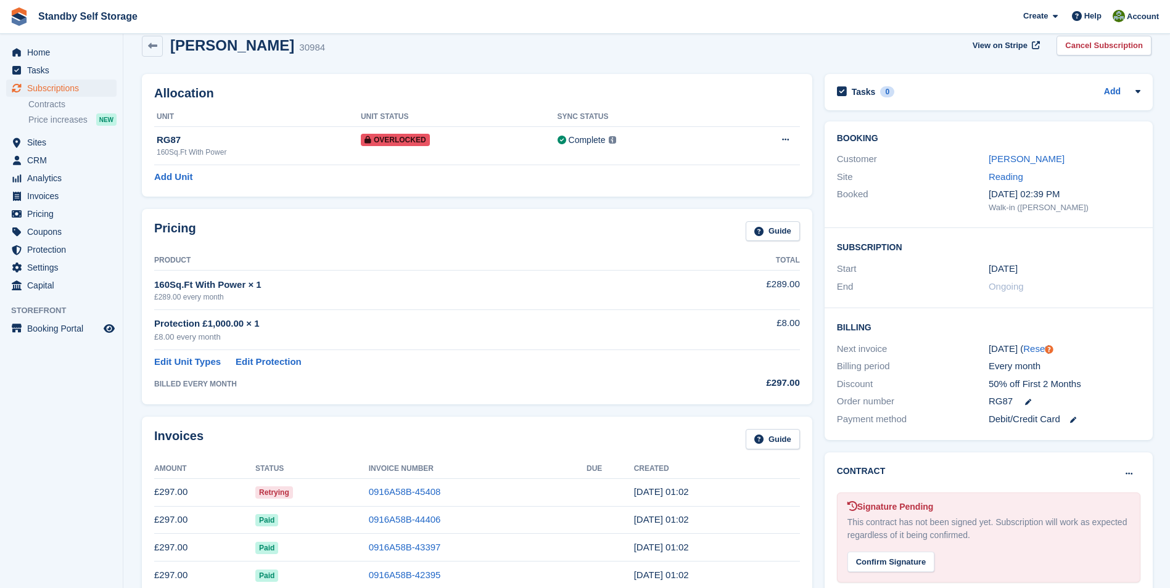
scroll to position [111, 0]
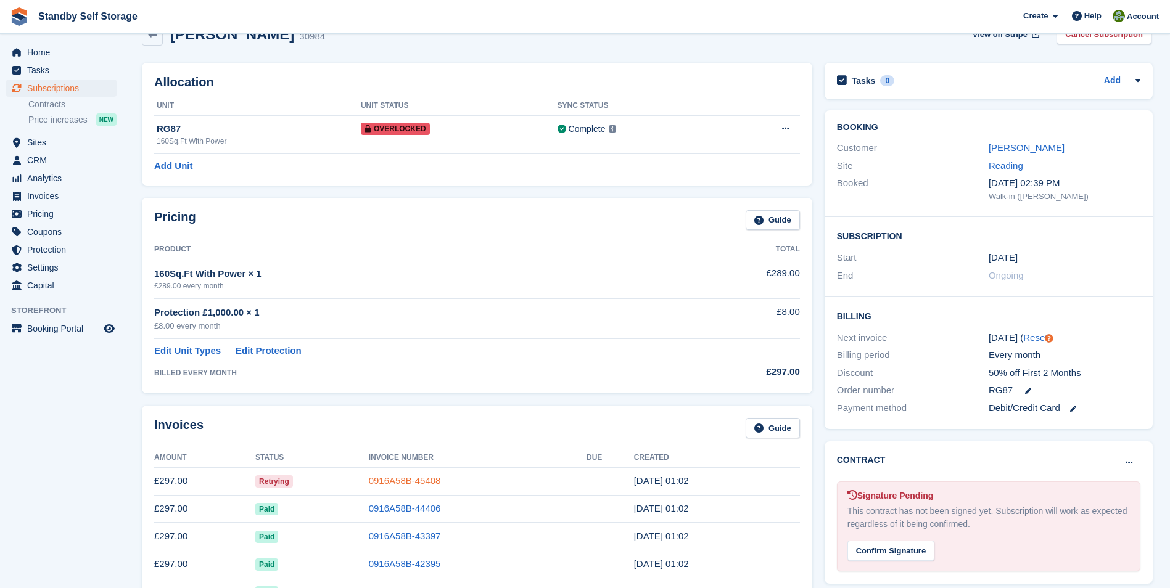
click at [414, 478] on link "0916A58B-45408" at bounding box center [405, 480] width 72 height 10
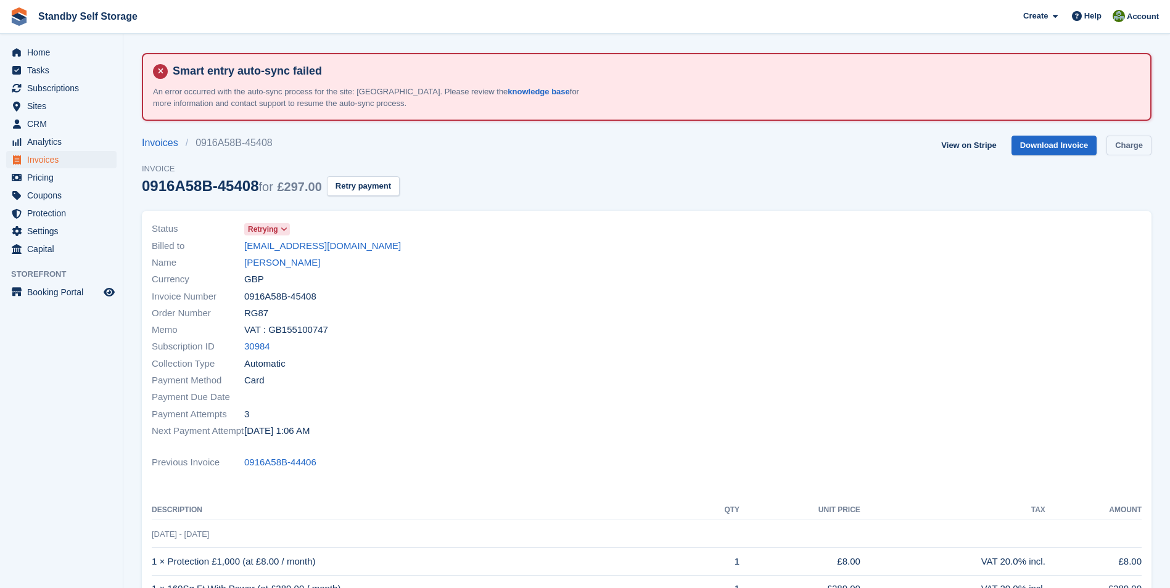
click at [1126, 147] on link "Charge" at bounding box center [1128, 146] width 45 height 20
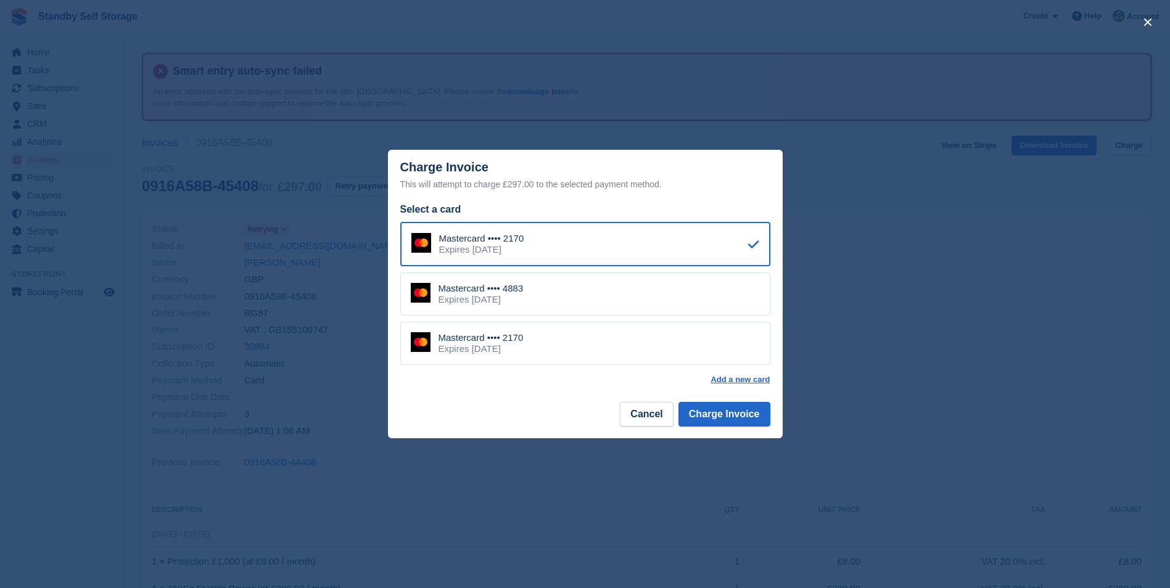
click at [618, 288] on div "Mastercard •••• 4883 Expires April 2028" at bounding box center [585, 294] width 370 height 43
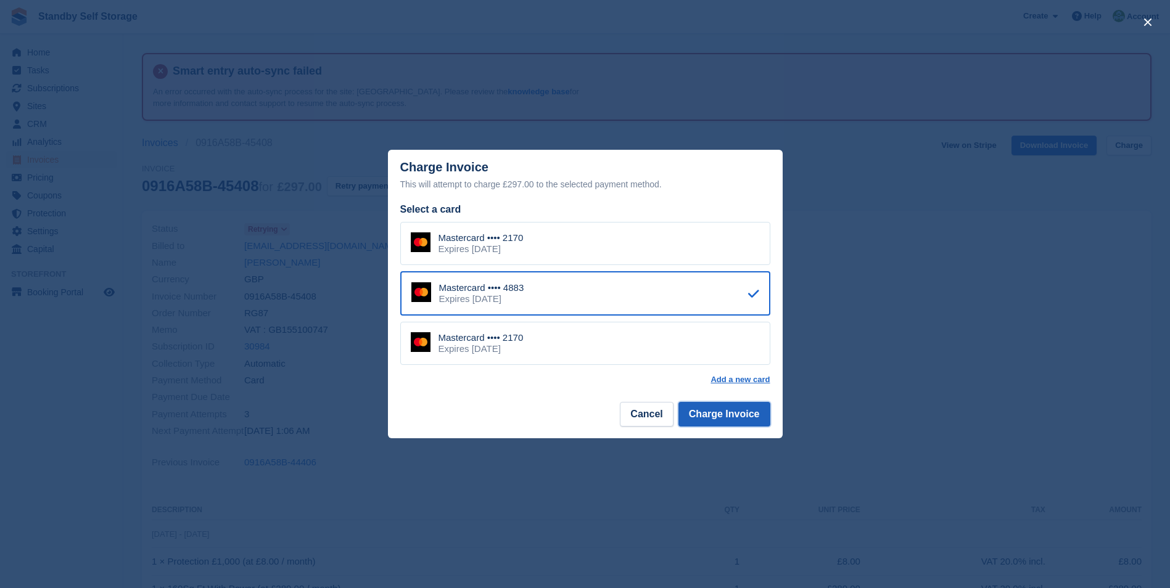
click at [735, 409] on button "Charge Invoice" at bounding box center [724, 414] width 92 height 25
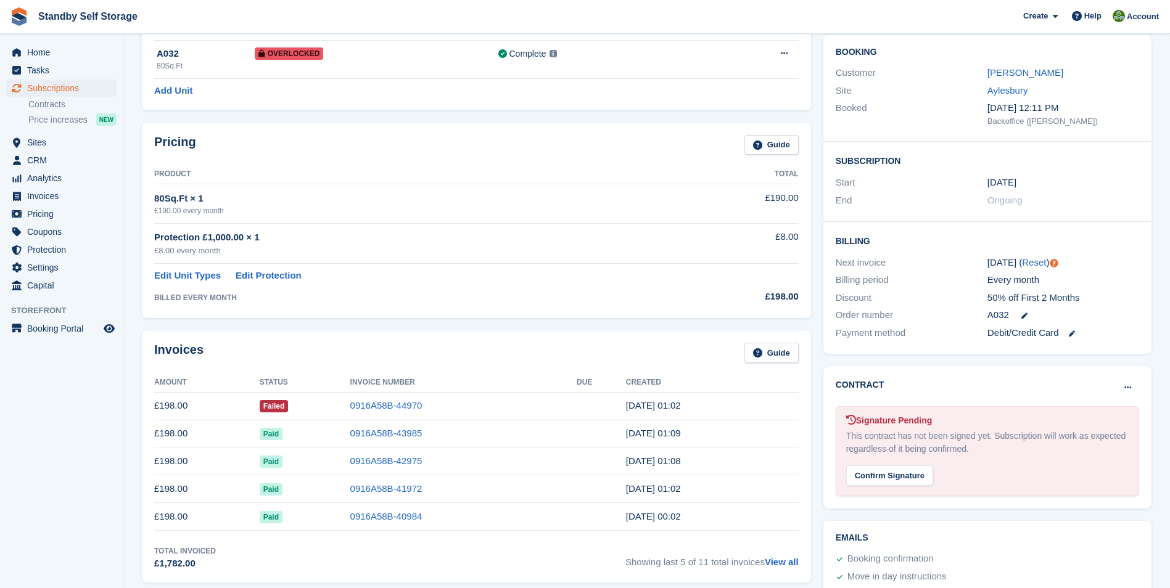
scroll to position [189, 0]
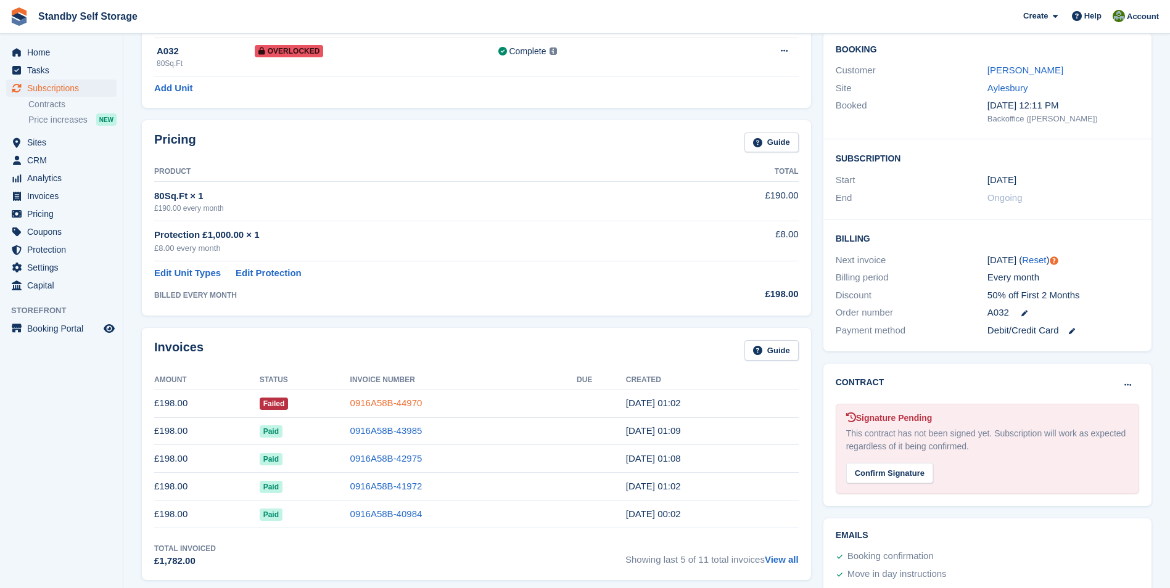
click at [377, 403] on link "0916A58B-44970" at bounding box center [386, 403] width 72 height 10
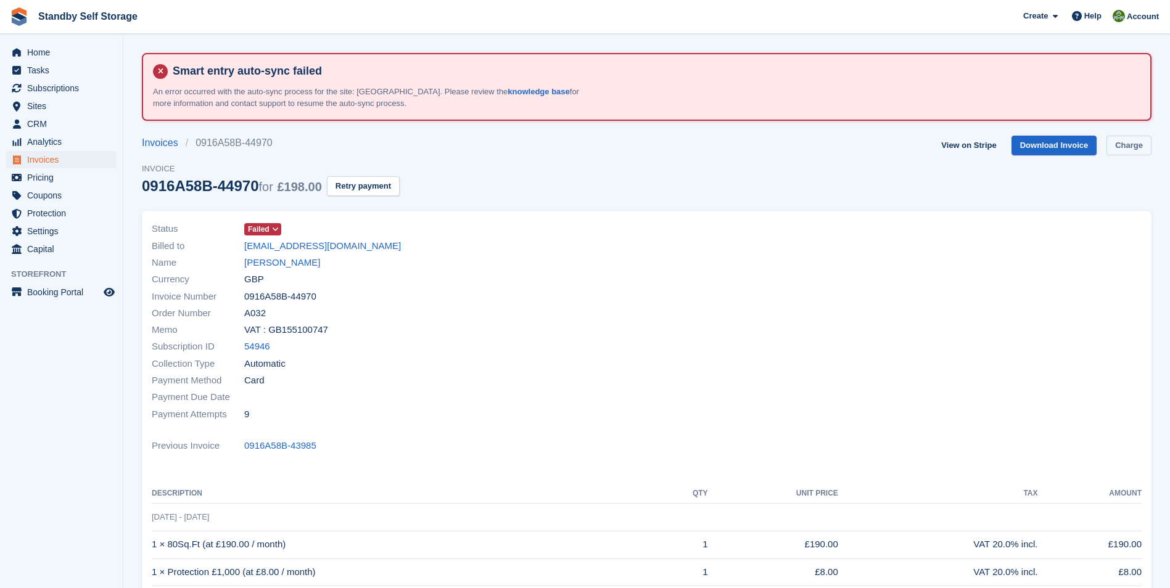
click at [1117, 142] on link "Charge" at bounding box center [1128, 146] width 45 height 20
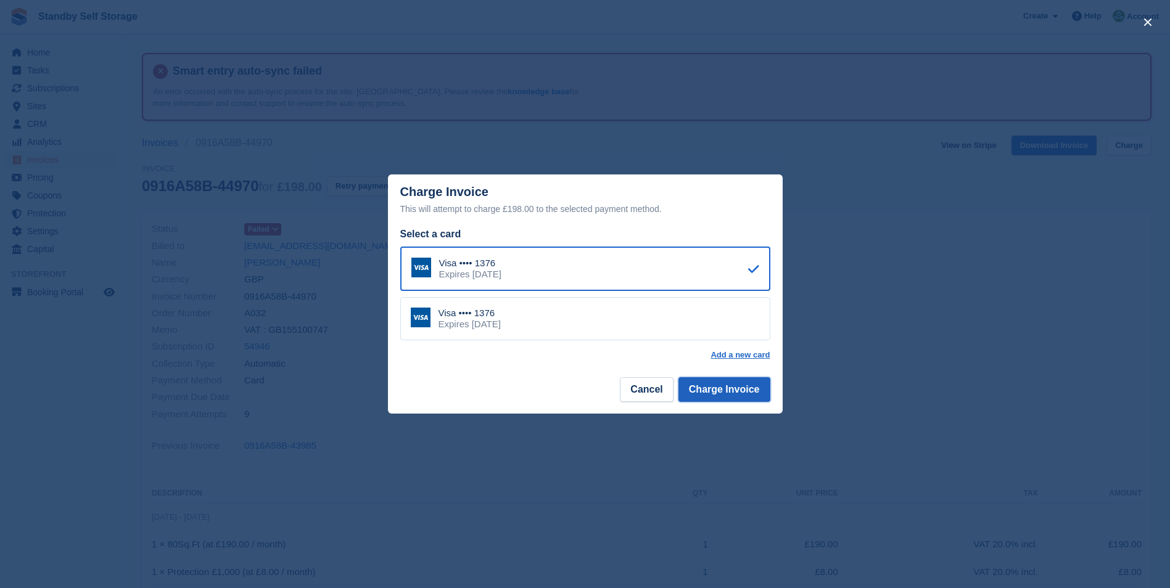
click at [701, 393] on button "Charge Invoice" at bounding box center [724, 389] width 92 height 25
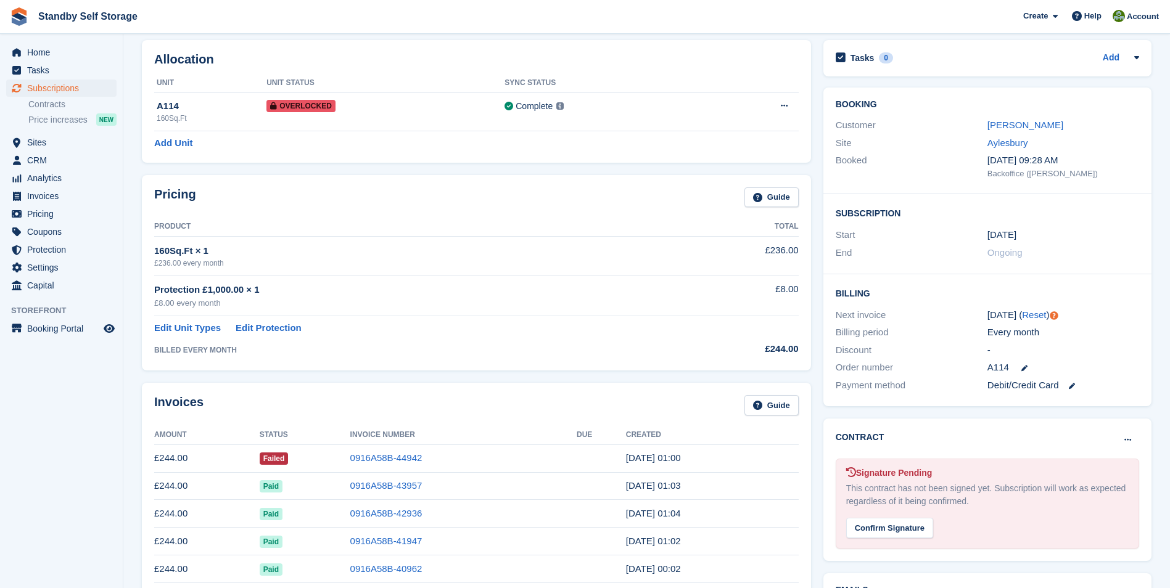
scroll to position [191, 0]
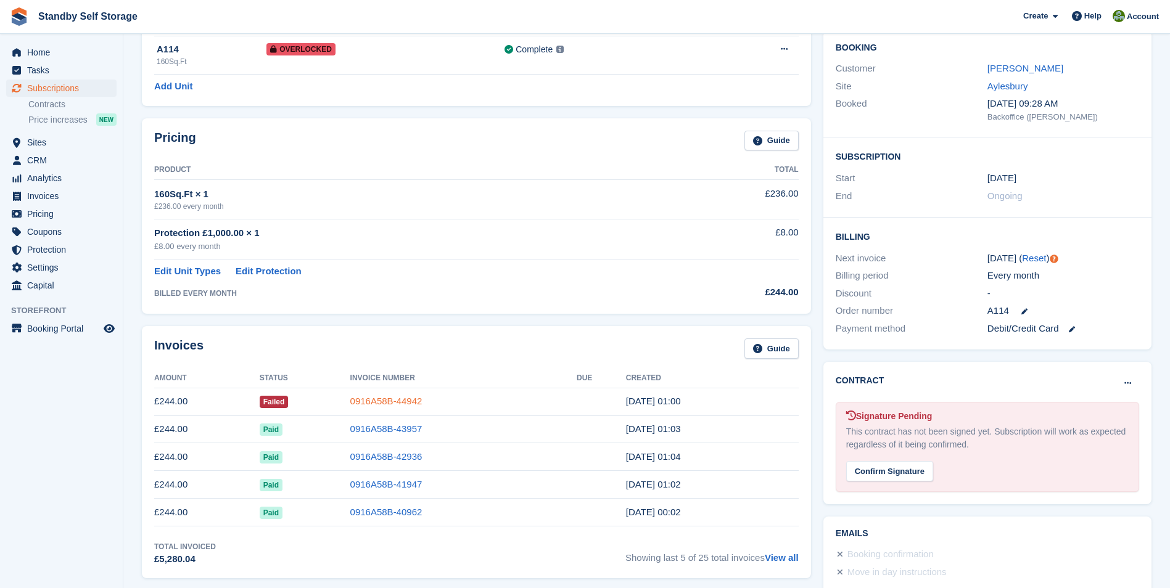
click at [389, 398] on link "0916A58B-44942" at bounding box center [386, 401] width 72 height 10
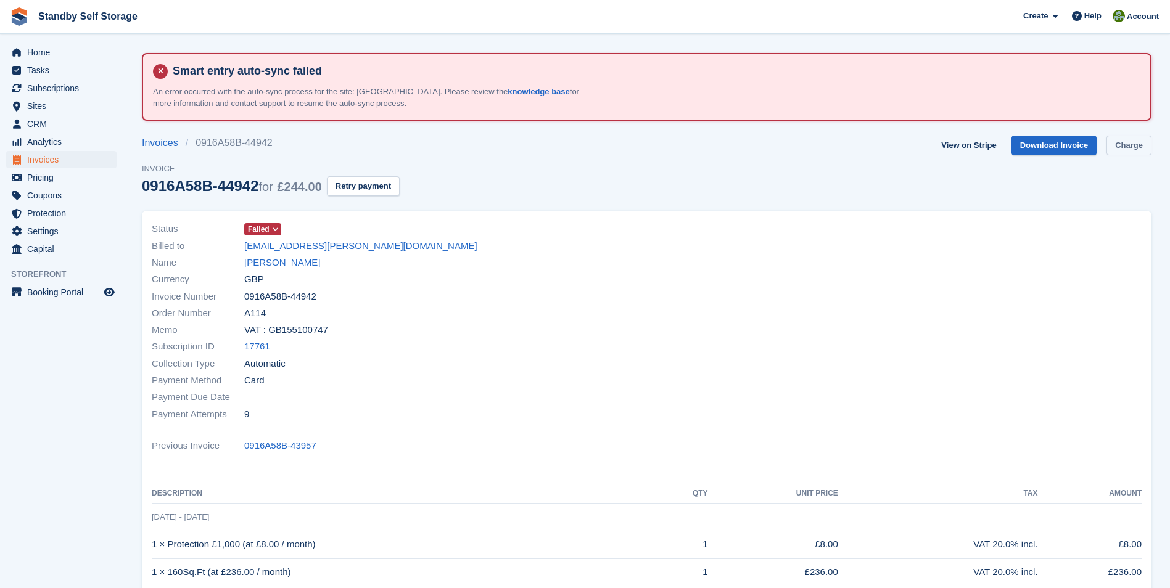
click at [1132, 147] on link "Charge" at bounding box center [1128, 146] width 45 height 20
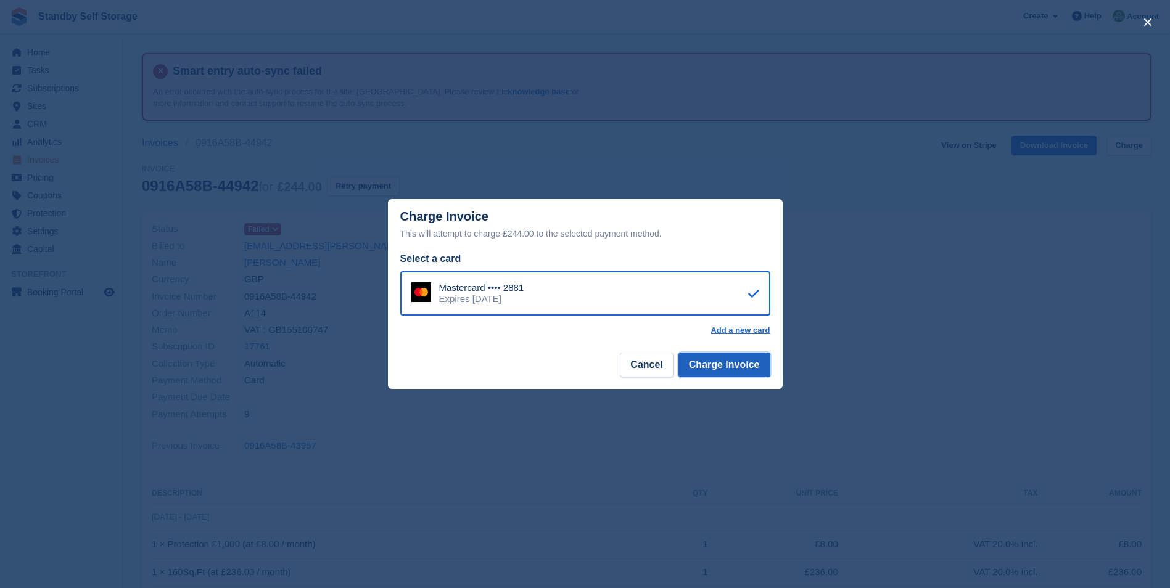
click at [702, 369] on button "Charge Invoice" at bounding box center [724, 365] width 92 height 25
